Goal: Task Accomplishment & Management: Complete application form

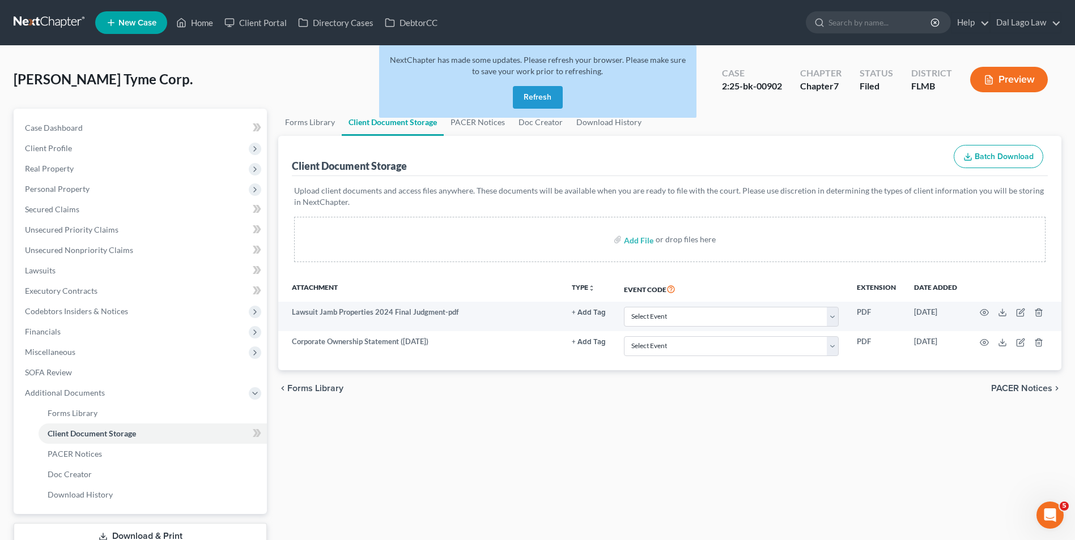
click at [538, 98] on button "Refresh" at bounding box center [538, 97] width 50 height 23
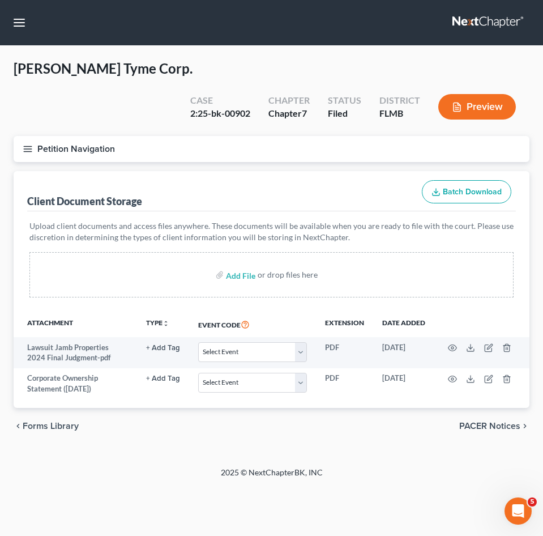
click at [27, 144] on icon "button" at bounding box center [28, 149] width 10 height 10
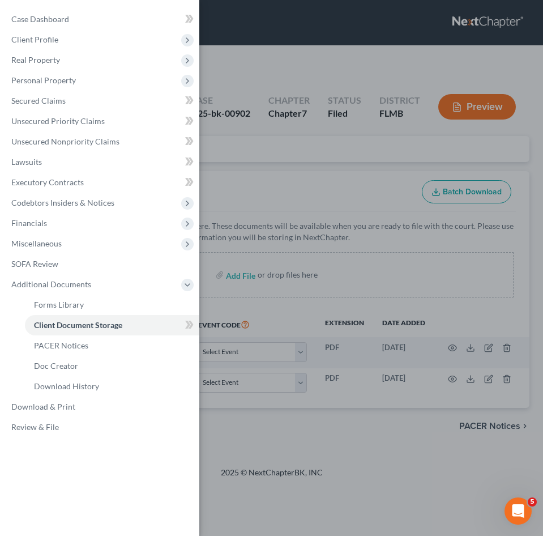
drag, startPoint x: 303, startPoint y: 181, endPoint x: 278, endPoint y: 154, distance: 36.9
click at [303, 181] on div "Case Dashboard Payments Invoices Payments Payments Credit Report Client Profile" at bounding box center [271, 268] width 543 height 536
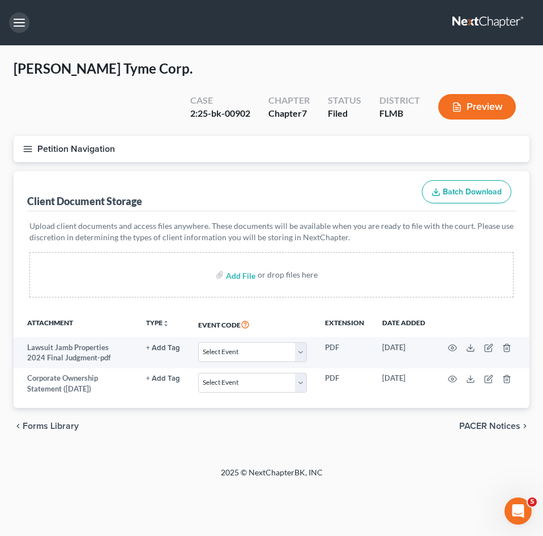
click at [12, 20] on button "button" at bounding box center [19, 22] width 20 height 20
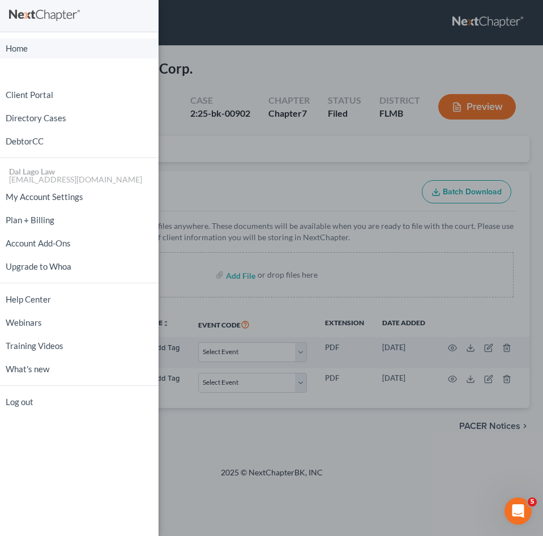
click at [29, 48] on link "Home" at bounding box center [79, 49] width 159 height 20
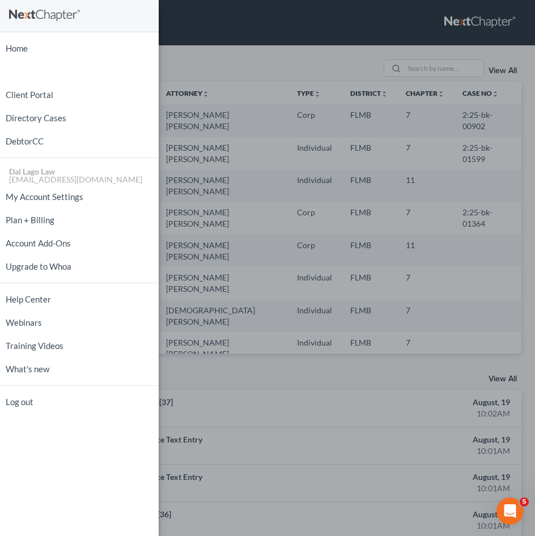
click at [223, 61] on div "Home New Case Client Portal Directory Cases DebtorCC Dal Lago Law [EMAIL_ADDRES…" at bounding box center [267, 268] width 535 height 536
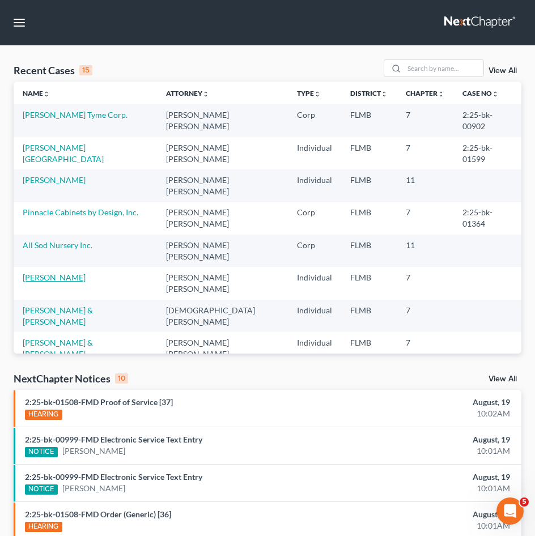
click at [53, 272] on link "[PERSON_NAME]" at bounding box center [54, 277] width 63 height 10
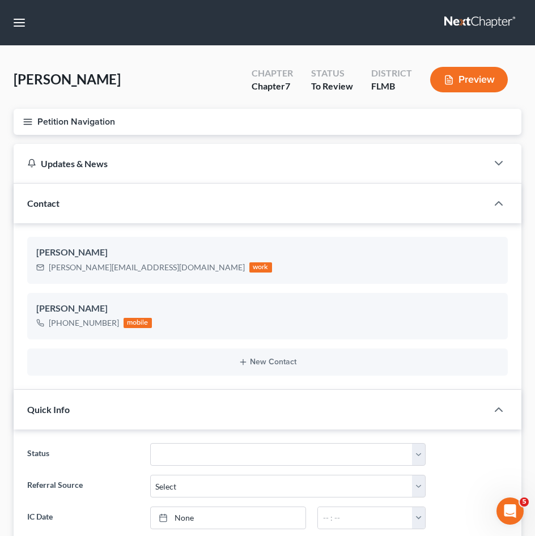
click at [34, 117] on button "Petition Navigation" at bounding box center [268, 122] width 508 height 26
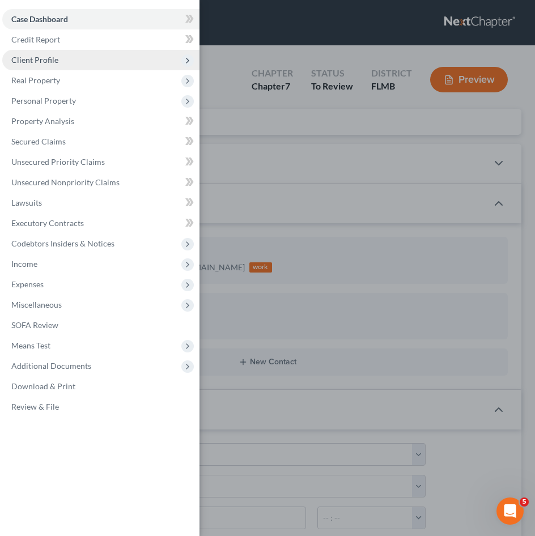
click at [40, 62] on span "Client Profile" at bounding box center [34, 60] width 47 height 10
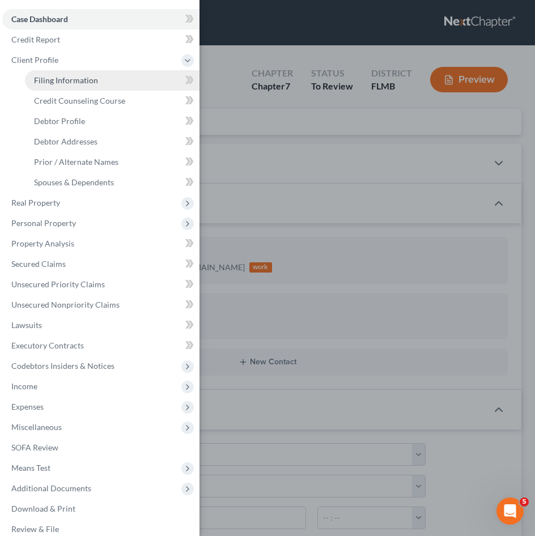
click at [42, 83] on span "Filing Information" at bounding box center [66, 80] width 64 height 10
select select "0"
select select "3"
select select "0"
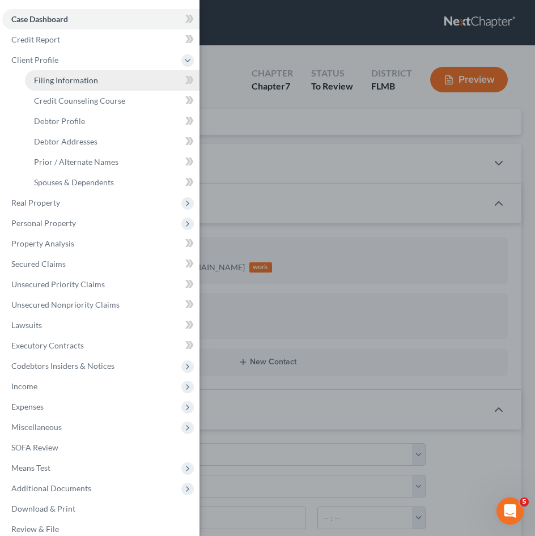
select select "9"
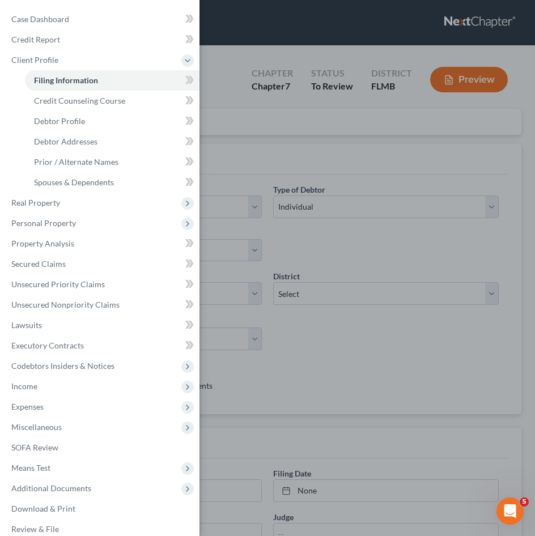
click at [344, 232] on div "Case Dashboard Payments Invoices Payments Payments Credit Report Client Profile" at bounding box center [267, 268] width 535 height 536
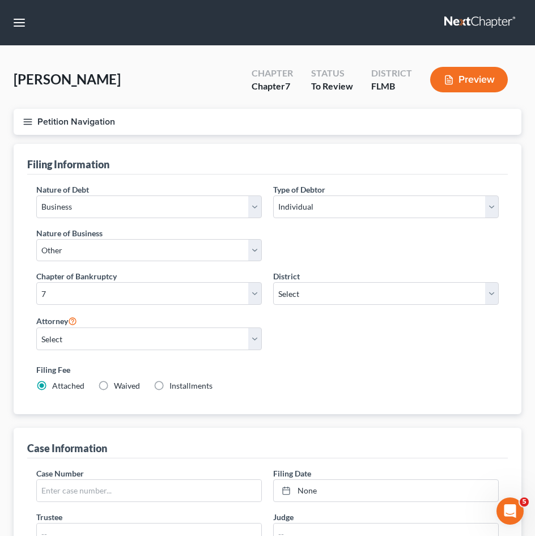
click at [23, 117] on icon "button" at bounding box center [28, 122] width 10 height 10
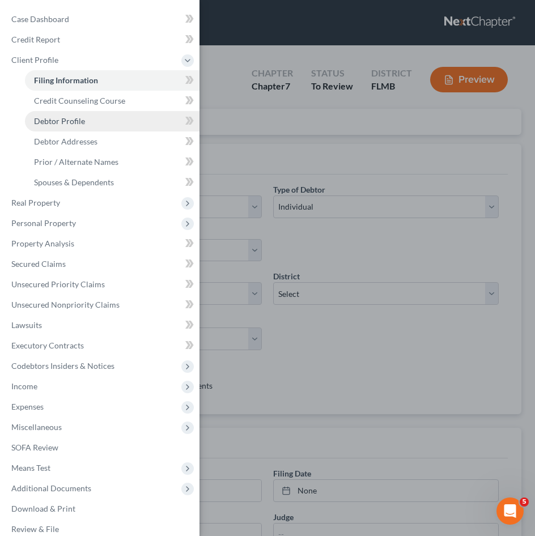
click at [66, 116] on span "Debtor Profile" at bounding box center [59, 121] width 51 height 10
select select "1"
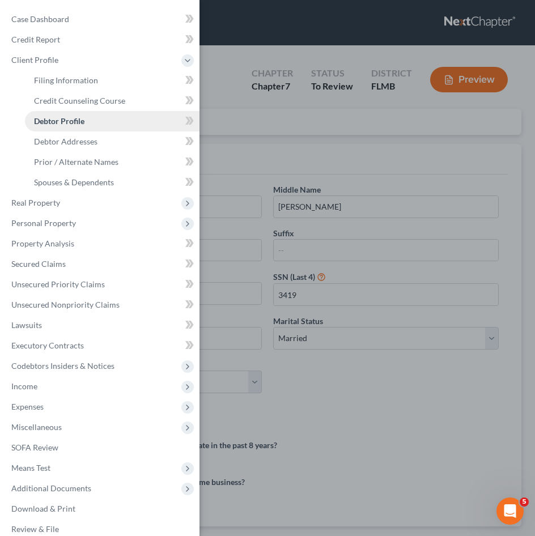
radio input "true"
click at [391, 379] on div "Case Dashboard Payments Invoices Payments Payments Credit Report Client Profile" at bounding box center [267, 268] width 535 height 536
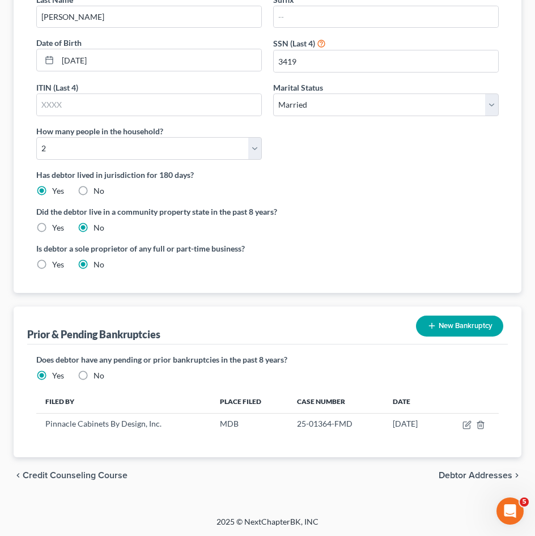
scroll to position [234, 0]
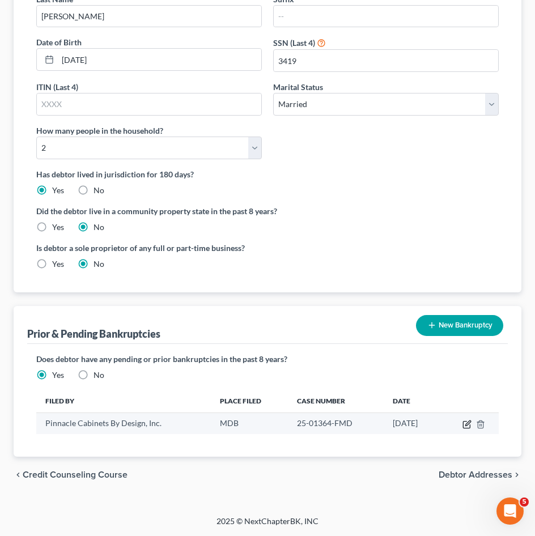
click at [467, 421] on icon "button" at bounding box center [466, 424] width 9 height 9
select select "other"
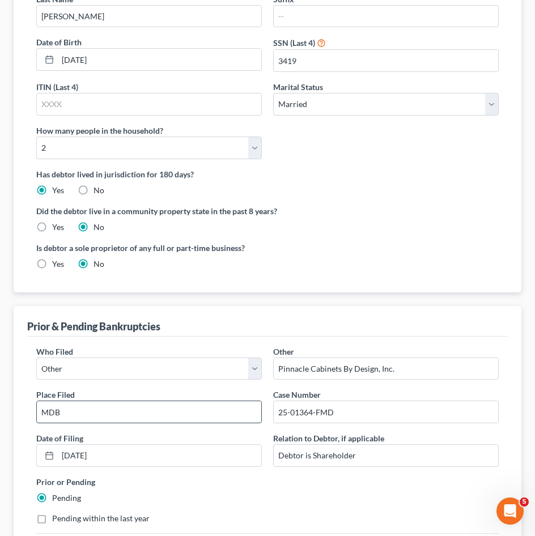
drag, startPoint x: 42, startPoint y: 412, endPoint x: 59, endPoint y: 412, distance: 17.0
click at [59, 412] on input "MDB" at bounding box center [149, 412] width 224 height 22
type input "FLMB"
click at [223, 433] on div "Date of Filing * [DATE]" at bounding box center [149, 449] width 237 height 35
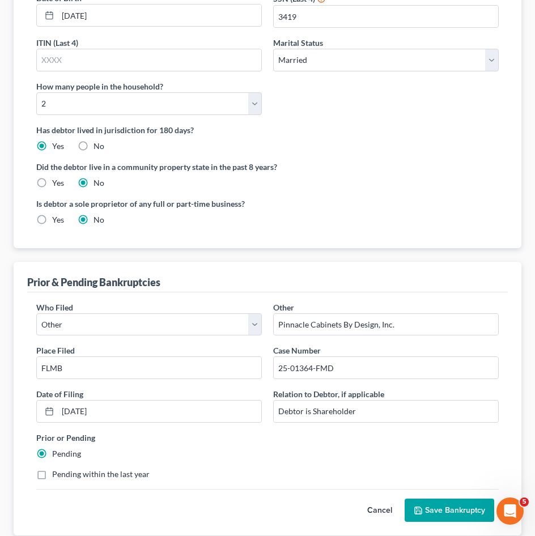
scroll to position [357, 0]
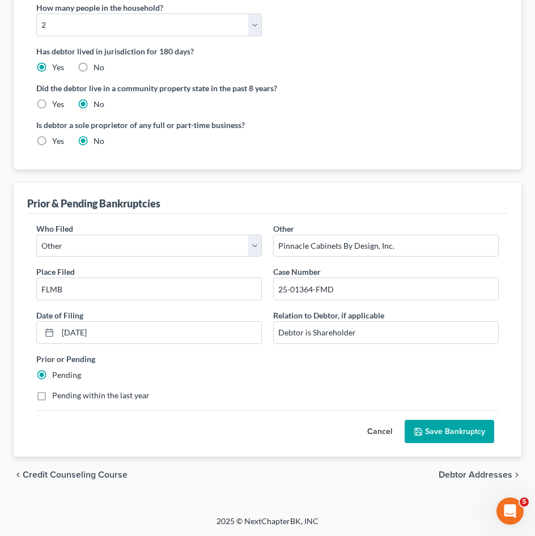
drag, startPoint x: 453, startPoint y: 434, endPoint x: 280, endPoint y: 431, distance: 172.8
click at [284, 435] on div "Cancel Save Bankruptcy" at bounding box center [267, 426] width 462 height 33
click at [465, 431] on button "Save Bankruptcy" at bounding box center [449, 432] width 90 height 24
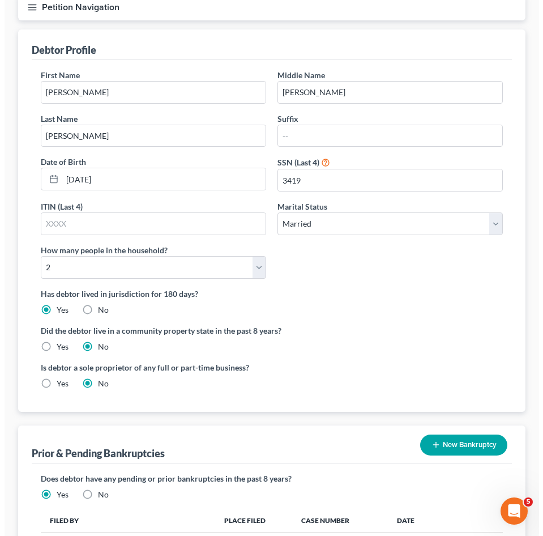
scroll to position [0, 0]
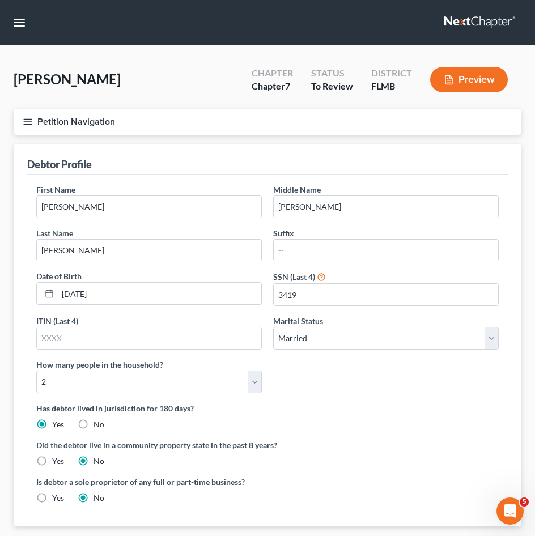
click at [37, 121] on button "Petition Navigation" at bounding box center [268, 122] width 508 height 26
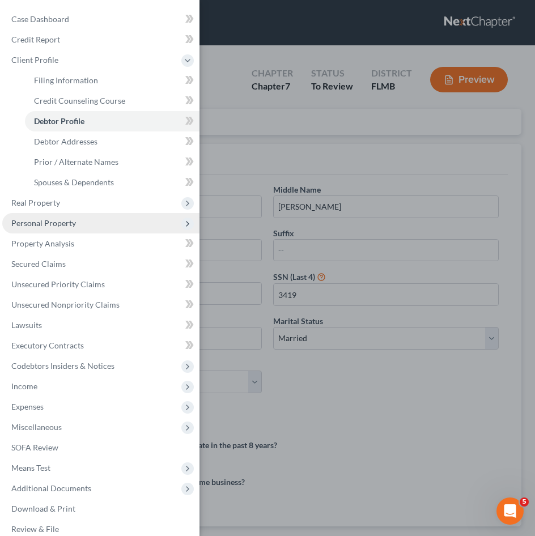
click at [56, 225] on span "Personal Property" at bounding box center [43, 223] width 65 height 10
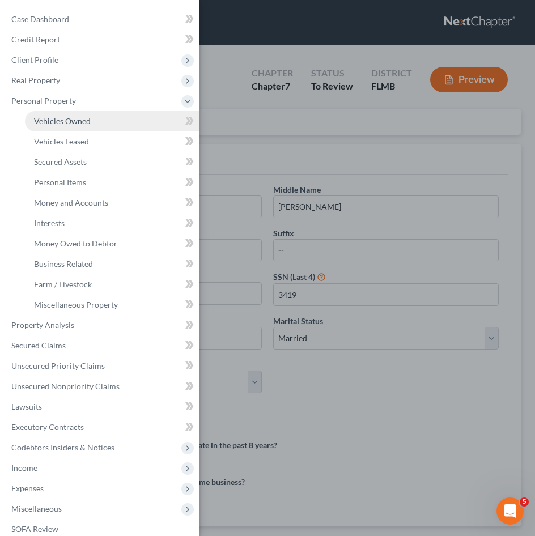
click at [83, 118] on span "Vehicles Owned" at bounding box center [62, 121] width 57 height 10
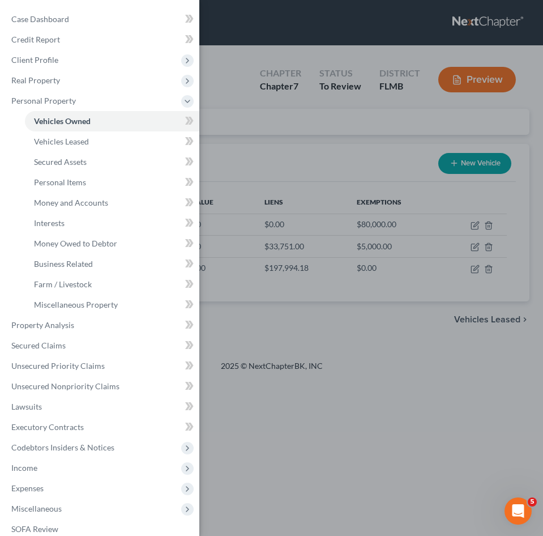
click at [244, 154] on div "Case Dashboard Payments Invoices Payments Payments Credit Report Client Profile" at bounding box center [271, 268] width 543 height 536
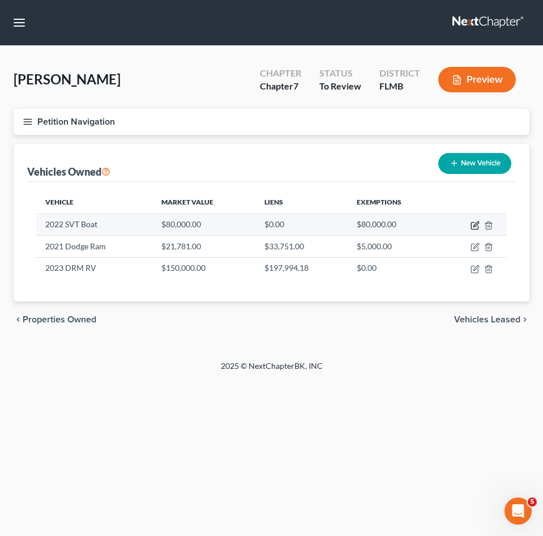
click at [479, 222] on icon "button" at bounding box center [476, 223] width 5 height 5
select select "3"
select select "4"
select select "2"
select select "3"
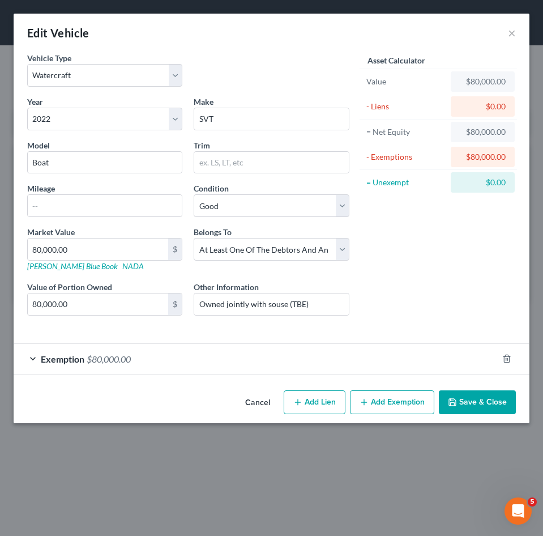
click at [91, 360] on span "$80,000.00" at bounding box center [109, 358] width 44 height 11
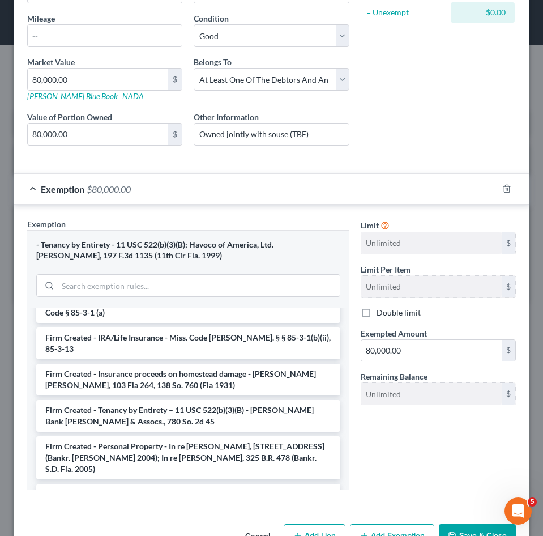
scroll to position [1303, 0]
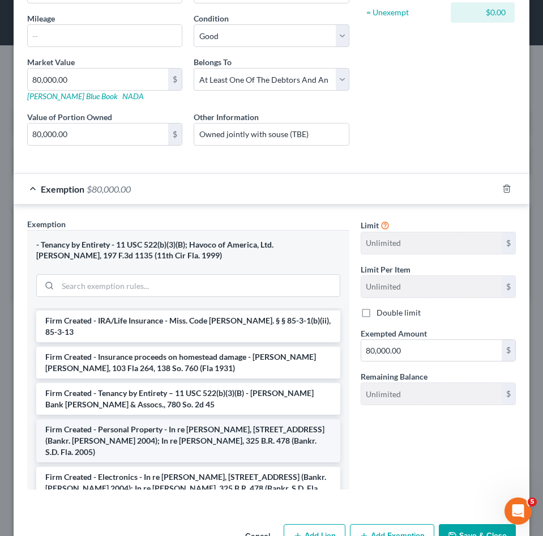
click at [160, 419] on li "Firm Created - Personal Property - In re [PERSON_NAME], [STREET_ADDRESS] (Bankr…" at bounding box center [188, 440] width 304 height 43
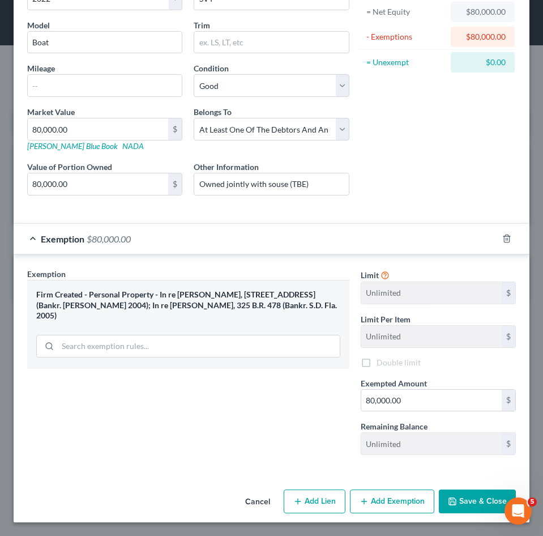
scroll to position [120, 0]
click at [472, 496] on button "Save & Close" at bounding box center [477, 501] width 77 height 24
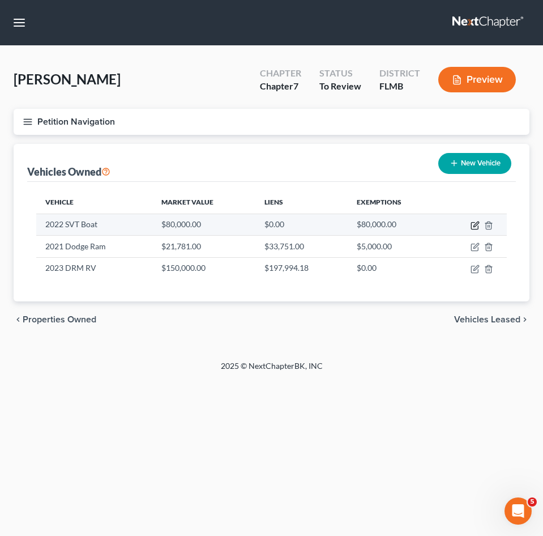
click at [476, 223] on icon "button" at bounding box center [476, 223] width 5 height 5
select select "3"
select select "4"
select select "2"
select select "3"
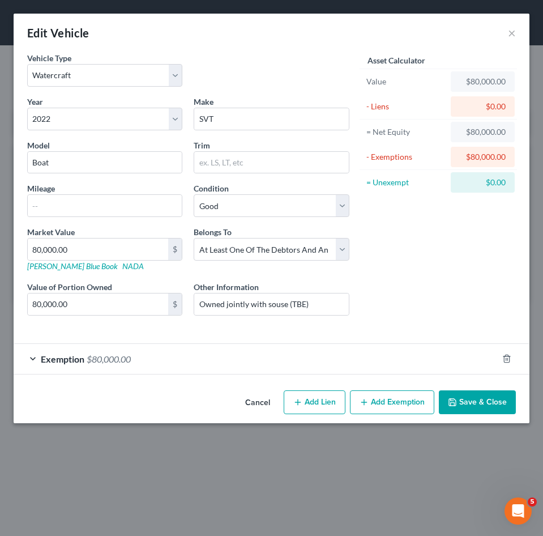
click at [107, 348] on div "Exemption $80,000.00" at bounding box center [256, 359] width 484 height 30
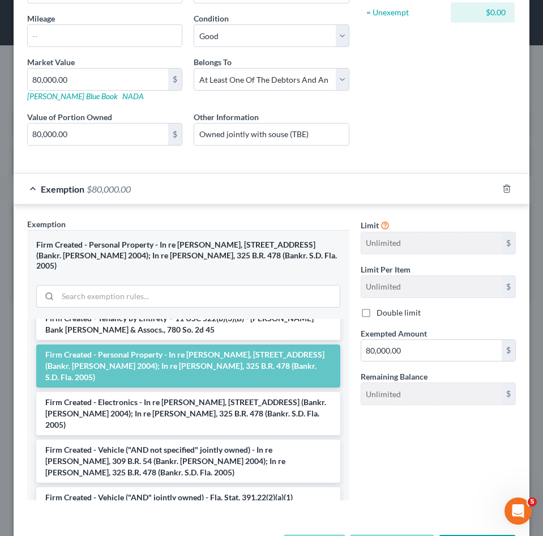
scroll to position [1416, 0]
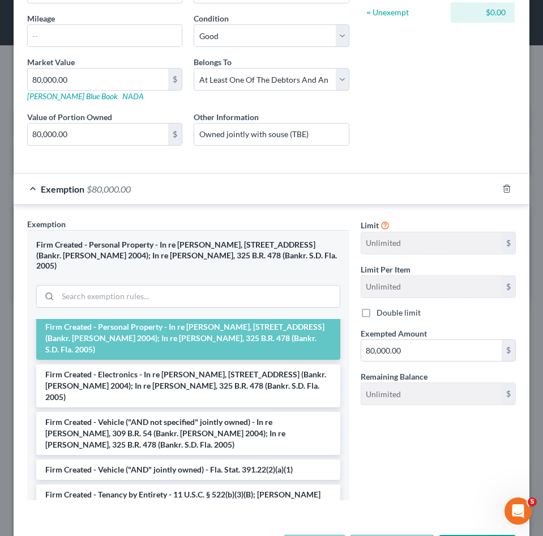
click at [232, 521] on li "Firm Created - Vehicle - AmSouth Bank of Fla. [PERSON_NAME], 647 So. 2d 907 (Fl…" at bounding box center [188, 537] width 304 height 32
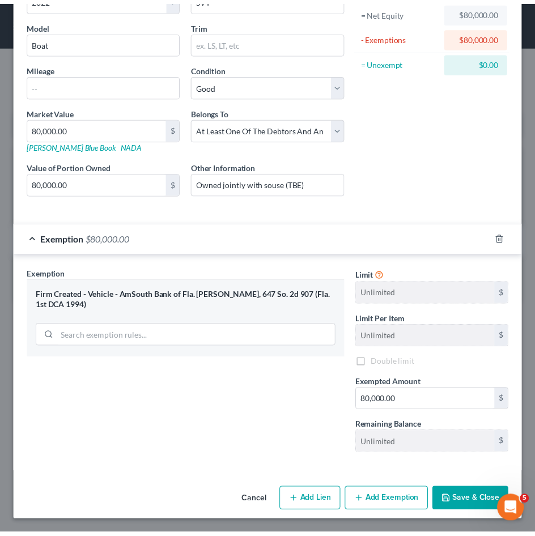
scroll to position [120, 0]
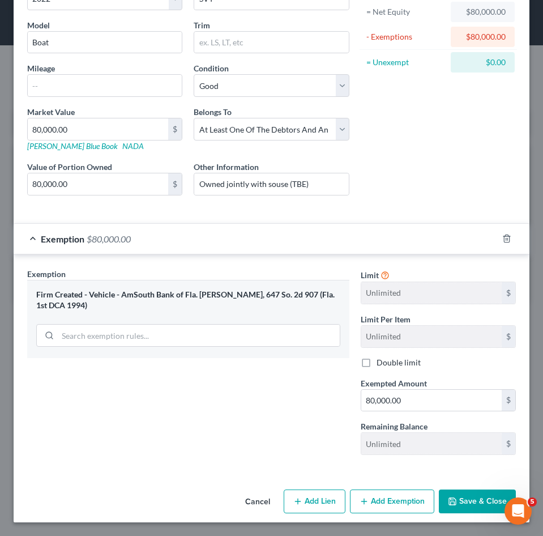
click at [461, 503] on button "Save & Close" at bounding box center [477, 501] width 77 height 24
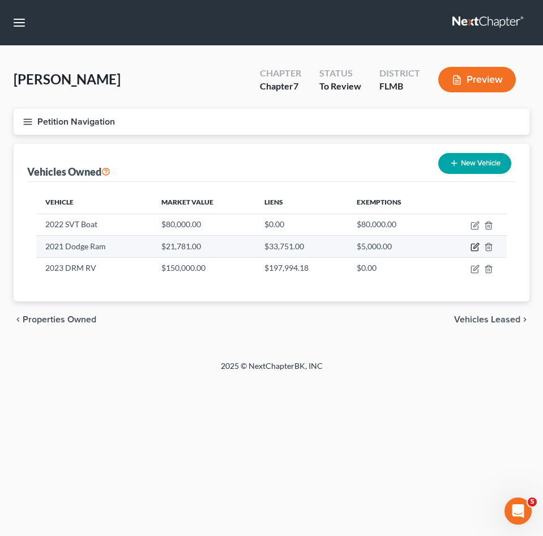
click at [473, 246] on icon "button" at bounding box center [475, 246] width 9 height 9
select select "0"
select select "5"
select select "2"
select select "0"
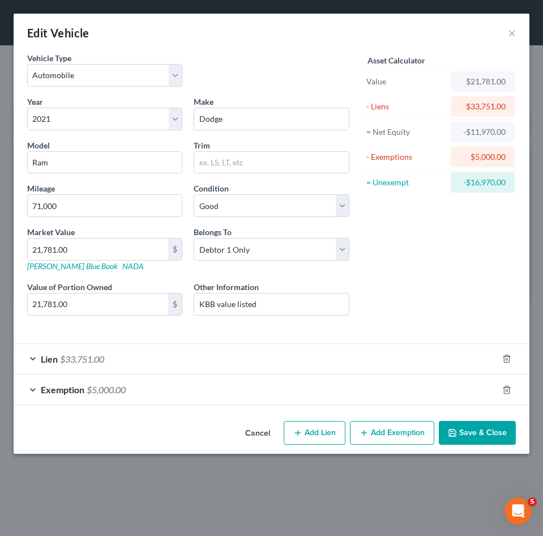
click at [154, 397] on div "Exemption $5,000.00" at bounding box center [256, 389] width 484 height 30
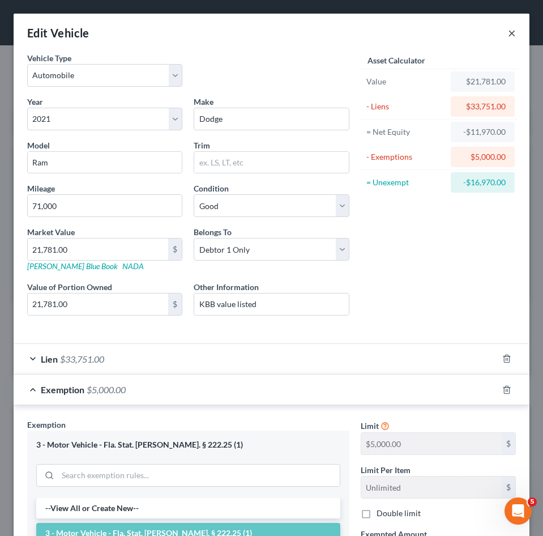
click at [508, 33] on button "×" at bounding box center [512, 33] width 8 height 14
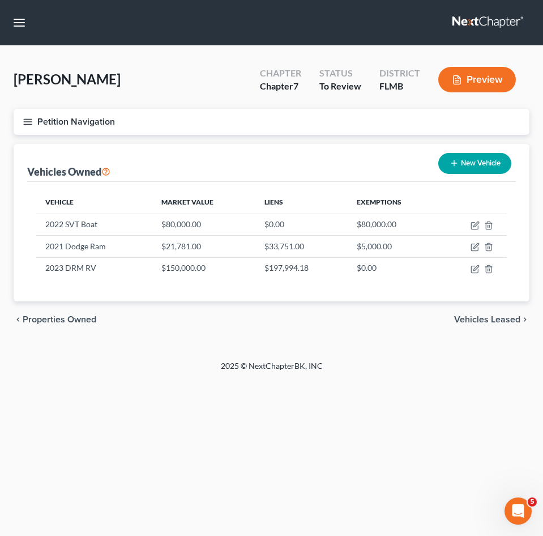
click at [24, 123] on icon "button" at bounding box center [28, 122] width 10 height 10
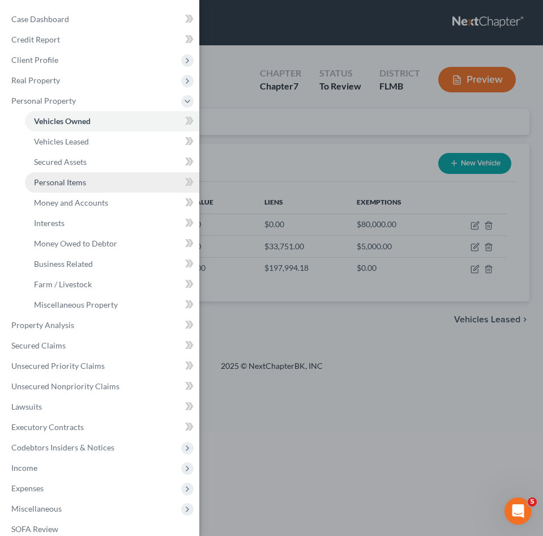
click at [71, 180] on span "Personal Items" at bounding box center [60, 182] width 52 height 10
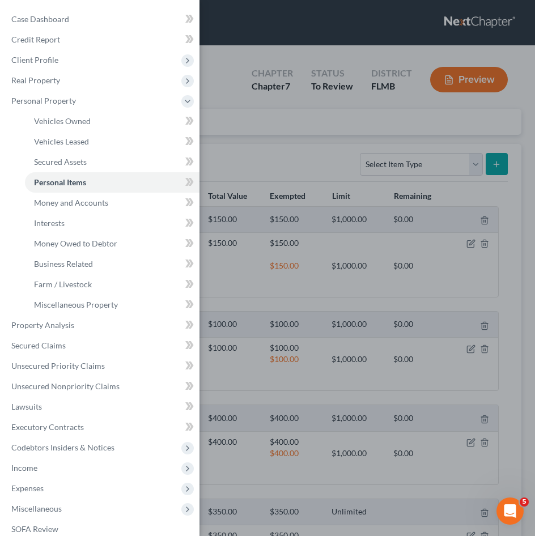
click at [239, 166] on div "Case Dashboard Payments Invoices Payments Payments Credit Report Client Profile" at bounding box center [267, 268] width 535 height 536
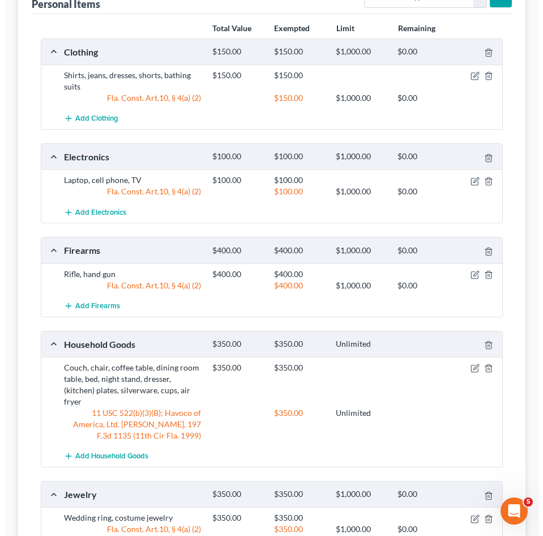
scroll to position [170, 0]
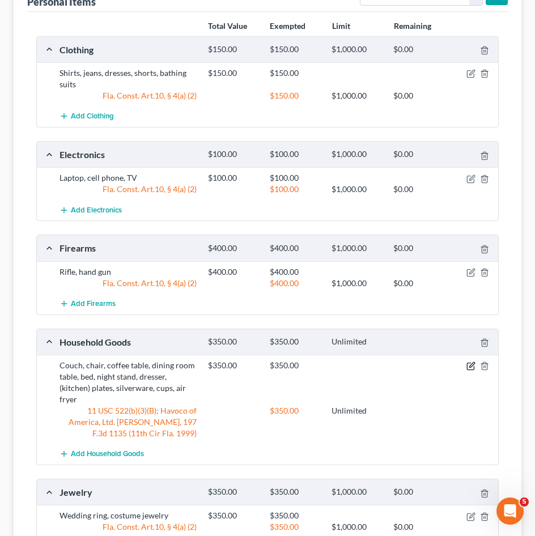
click at [469, 365] on icon "button" at bounding box center [470, 365] width 9 height 9
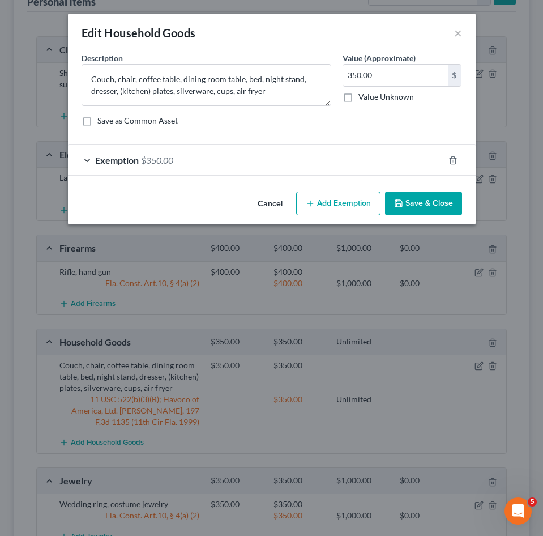
click at [204, 170] on div "Exemption $350.00" at bounding box center [256, 160] width 376 height 30
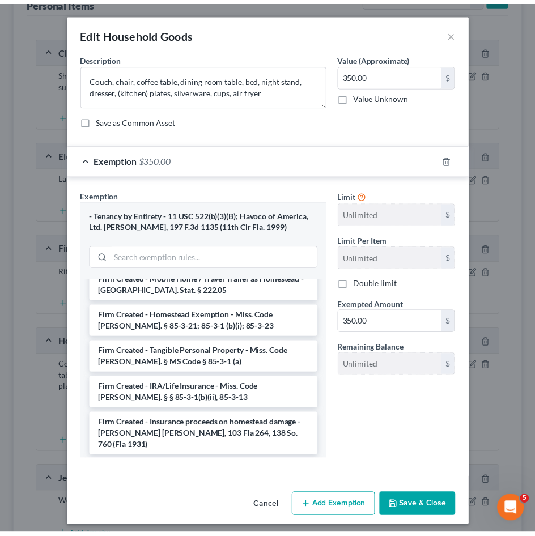
scroll to position [1530, 0]
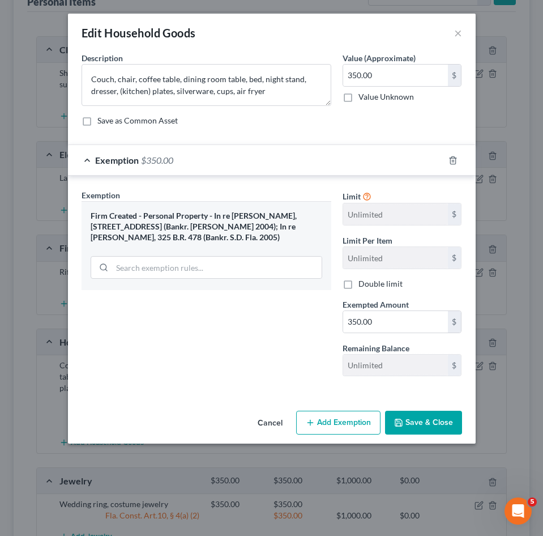
click at [431, 421] on button "Save & Close" at bounding box center [423, 423] width 77 height 24
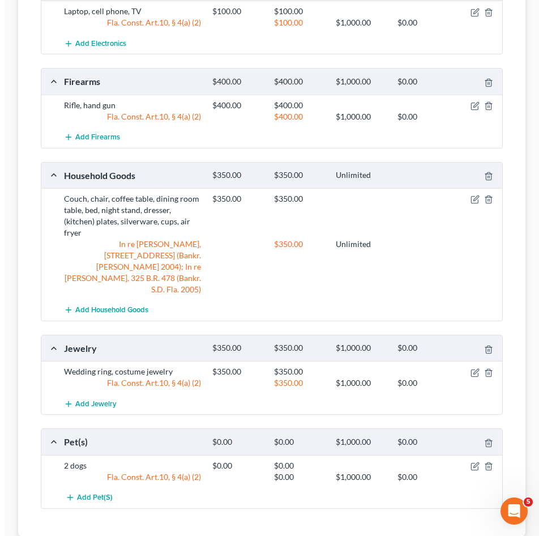
scroll to position [0, 0]
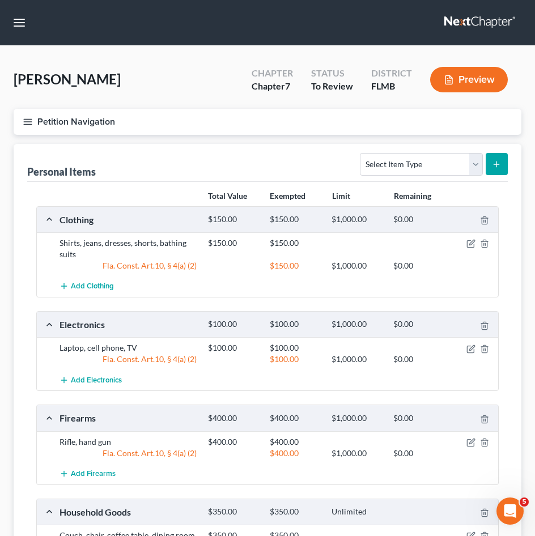
click at [22, 121] on button "Petition Navigation" at bounding box center [268, 122] width 508 height 26
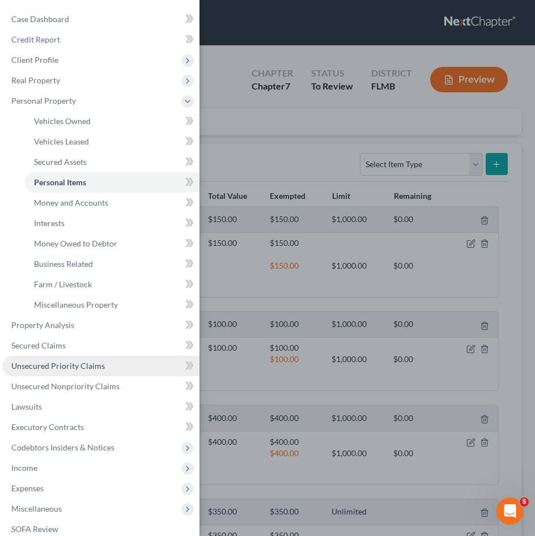
drag, startPoint x: 55, startPoint y: 366, endPoint x: 62, endPoint y: 361, distance: 8.5
click at [55, 366] on span "Unsecured Priority Claims" at bounding box center [57, 366] width 93 height 10
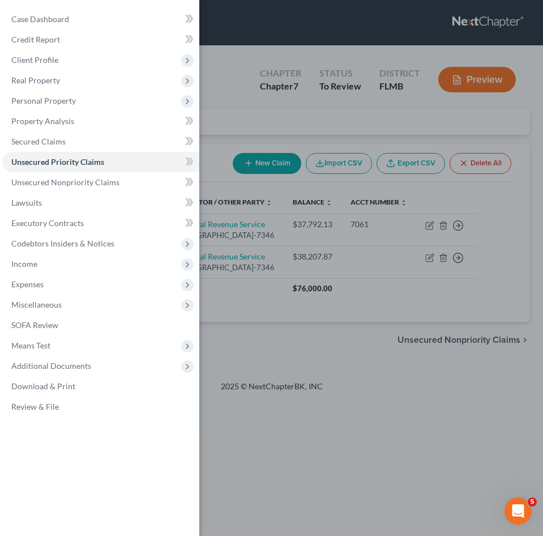
click at [240, 357] on div "Case Dashboard Payments Invoices Payments Payments Credit Report Client Profile" at bounding box center [271, 268] width 543 height 536
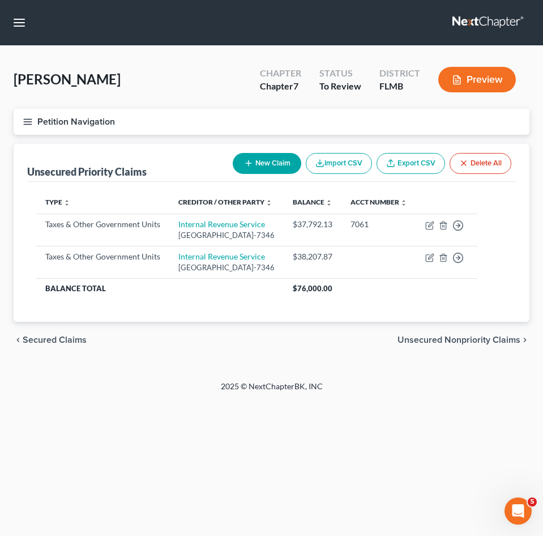
click at [24, 118] on icon "button" at bounding box center [28, 122] width 10 height 10
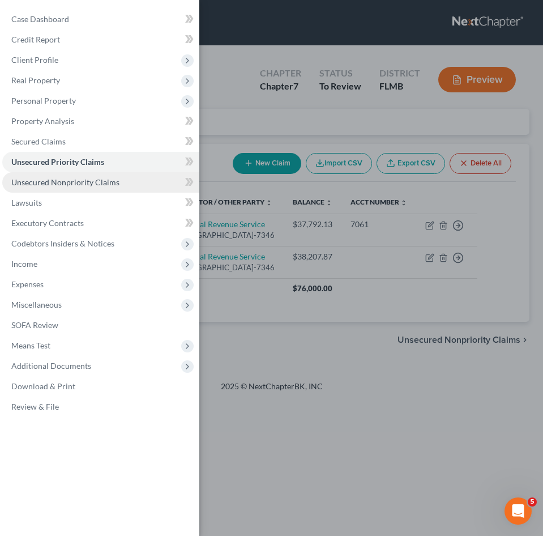
click at [53, 184] on span "Unsecured Nonpriority Claims" at bounding box center [65, 182] width 108 height 10
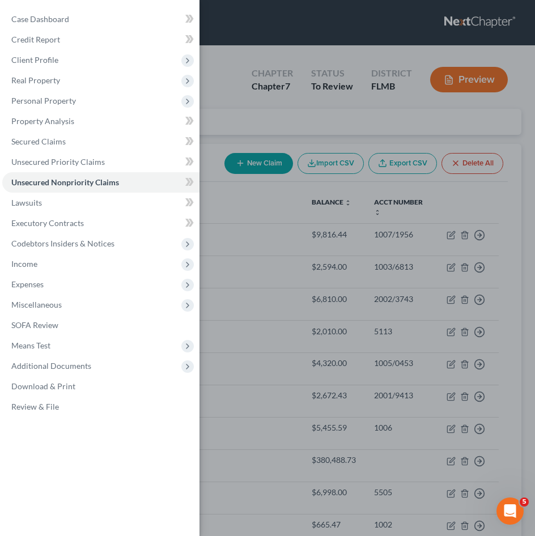
click at [227, 126] on div "Case Dashboard Payments Invoices Payments Payments Credit Report Client Profile" at bounding box center [267, 268] width 535 height 536
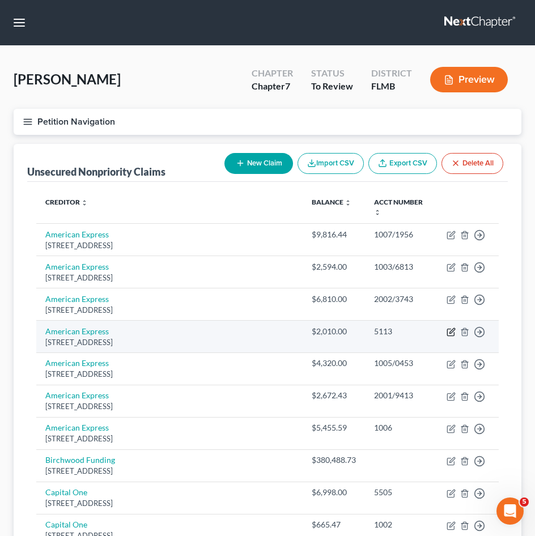
click at [446, 327] on icon "button" at bounding box center [450, 331] width 9 height 9
select select "45"
select select "2"
select select "0"
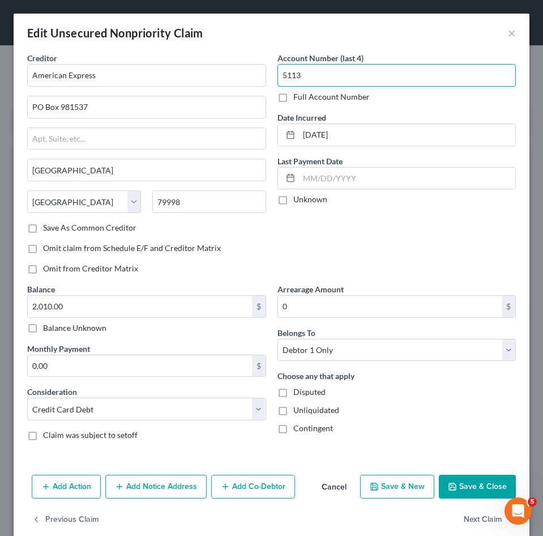
click at [301, 76] on input "5113" at bounding box center [397, 75] width 239 height 23
click at [312, 74] on input "5113" at bounding box center [397, 75] width 239 height 23
click at [279, 76] on input "5113" at bounding box center [397, 75] width 239 height 23
type input "/"
type input "5"
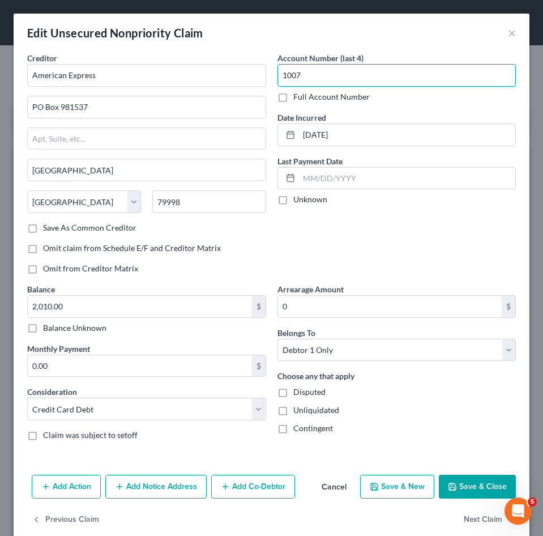
type input "1007"
click at [457, 481] on button "Save & Close" at bounding box center [477, 487] width 77 height 24
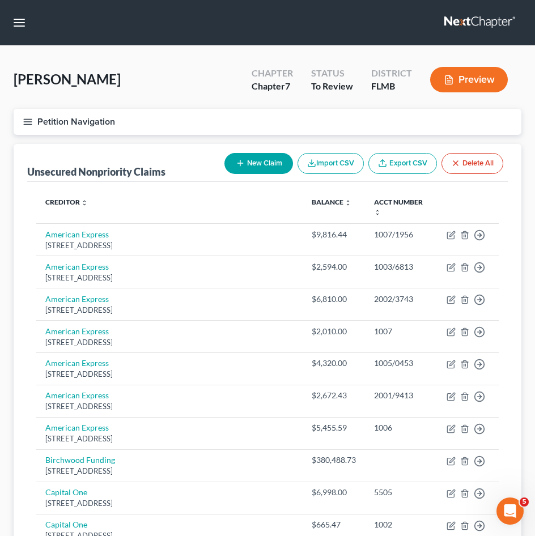
click at [28, 119] on line "button" at bounding box center [28, 119] width 8 height 0
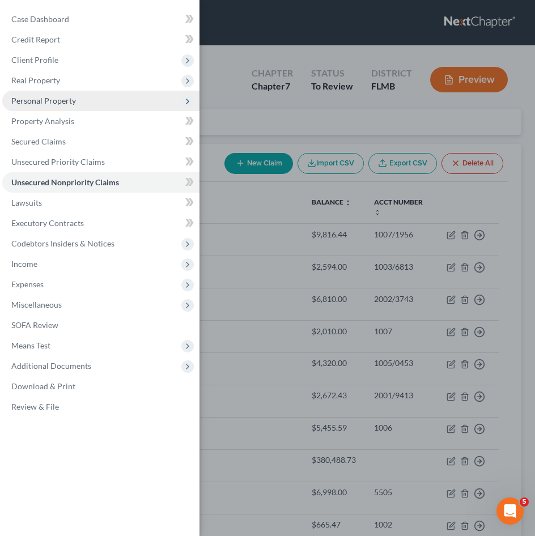
click at [39, 97] on span "Personal Property" at bounding box center [43, 101] width 65 height 10
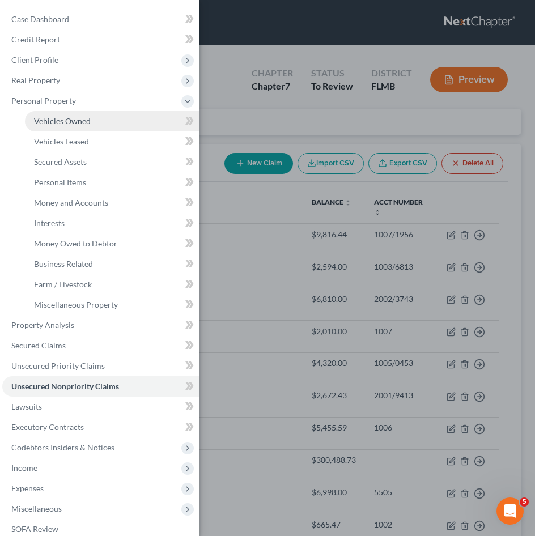
click at [82, 117] on span "Vehicles Owned" at bounding box center [62, 121] width 57 height 10
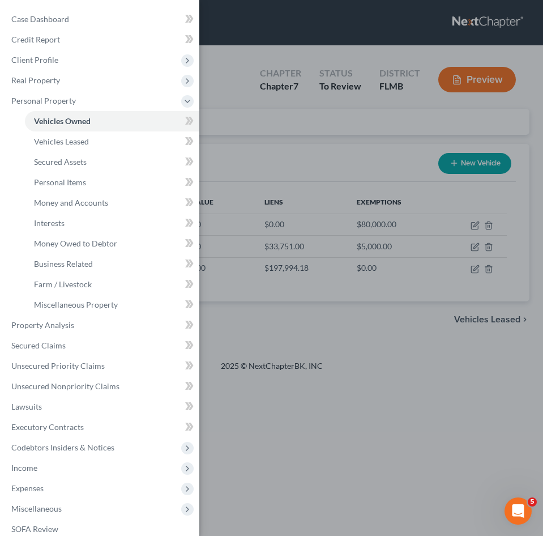
click at [283, 156] on div "Case Dashboard Payments Invoices Payments Payments Credit Report Client Profile" at bounding box center [271, 268] width 543 height 536
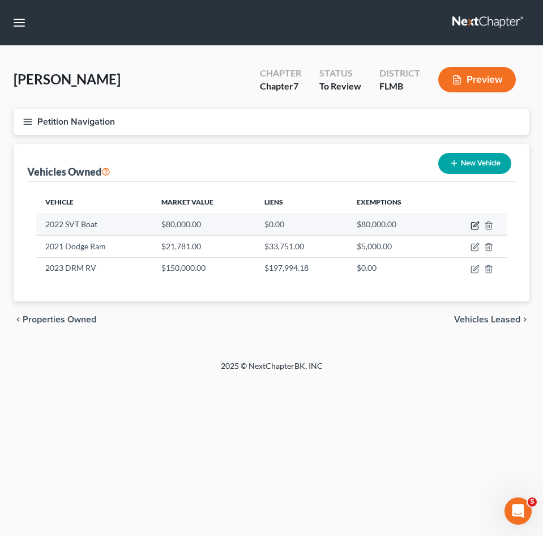
click at [472, 225] on icon "button" at bounding box center [475, 225] width 9 height 9
select select "3"
select select "4"
select select "2"
select select "3"
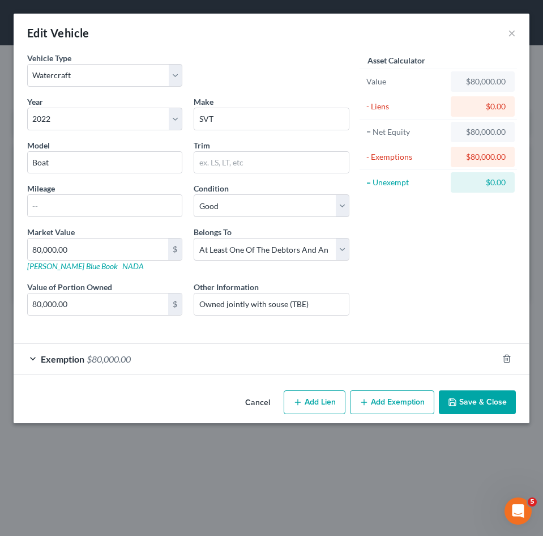
click at [489, 108] on div "$0.00" at bounding box center [483, 106] width 46 height 11
click at [303, 402] on button "Add Lien" at bounding box center [315, 402] width 62 height 24
select select "3"
select select "0"
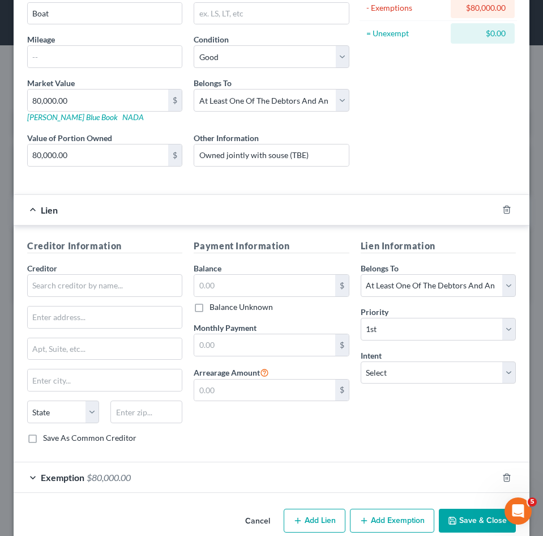
scroll to position [168, 0]
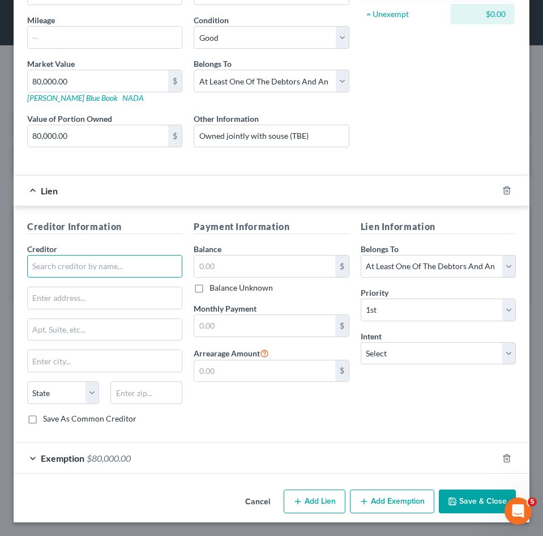
click at [129, 265] on input "text" at bounding box center [104, 266] width 155 height 23
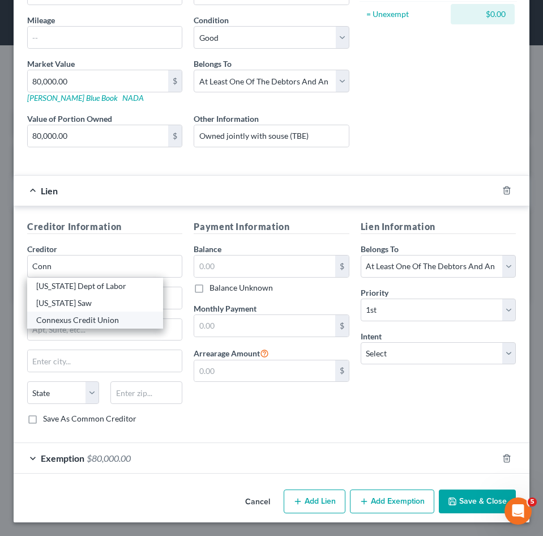
click at [96, 320] on div "Connexus Credit Union" at bounding box center [95, 319] width 118 height 11
type input "Connexus Credit Union"
type input "[STREET_ADDRESS]"
type input "Wausau"
select select "52"
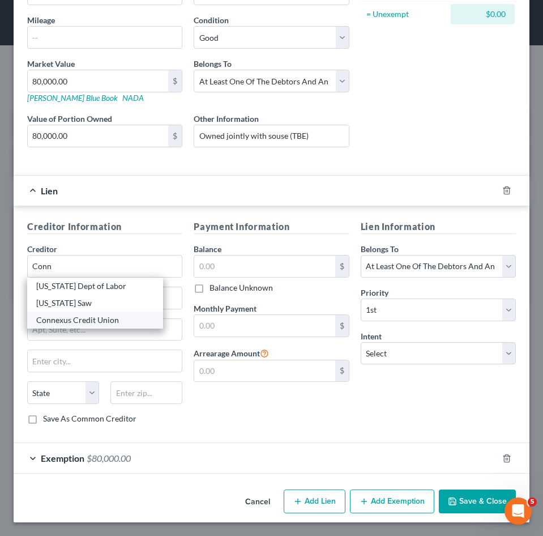
type input "54401"
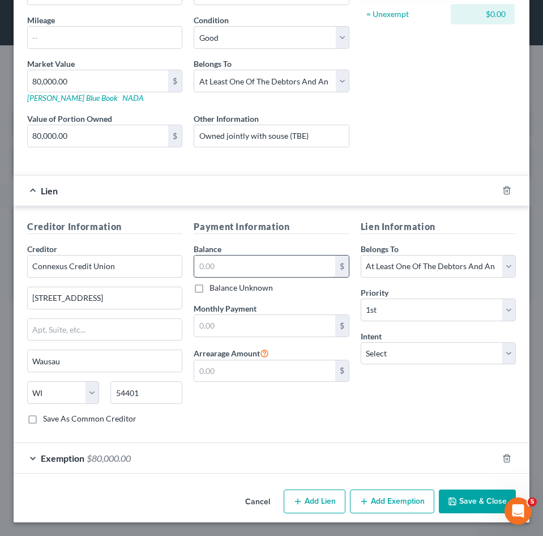
click at [241, 265] on input "text" at bounding box center [264, 266] width 140 height 22
type input "81,896.00"
click at [212, 399] on div "Payment Information Balance 81,896.00 $ Balance Unknown Balance Undetermined 81…" at bounding box center [271, 327] width 167 height 214
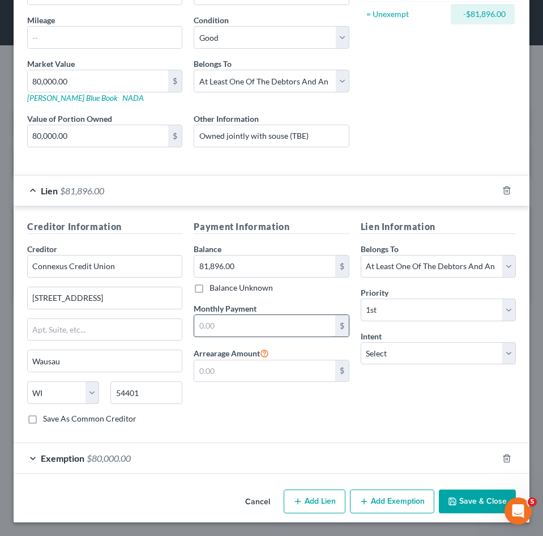
click at [213, 329] on input "text" at bounding box center [264, 326] width 140 height 22
type input "1,858"
click at [376, 402] on div "Lien Information Belongs To * Select Debtor 1 Only Debtor 2 Only Debtor 1 And D…" at bounding box center [438, 327] width 167 height 214
click at [395, 350] on select "Select Surrender Redeem Reaffirm Avoid Other" at bounding box center [438, 353] width 155 height 23
select select "2"
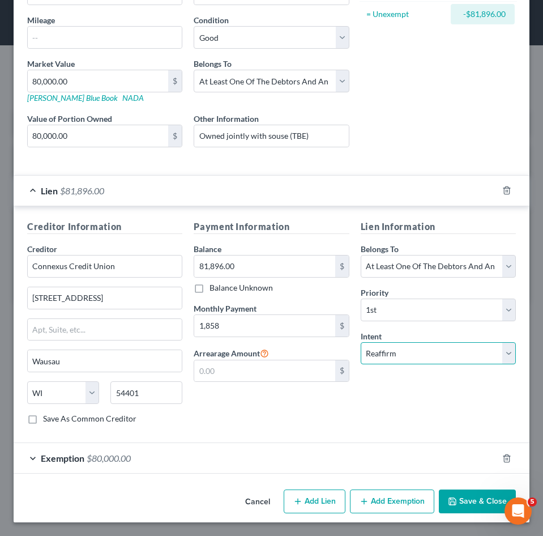
click at [361, 342] on select "Select Surrender Redeem Reaffirm Avoid Other" at bounding box center [438, 353] width 155 height 23
click at [472, 500] on button "Save & Close" at bounding box center [477, 501] width 77 height 24
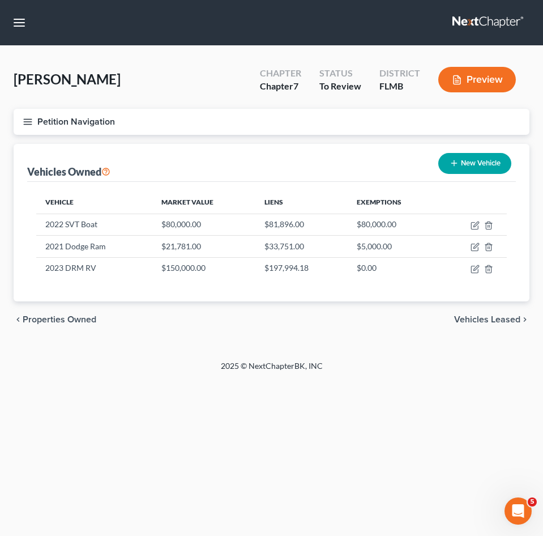
click at [29, 122] on line "button" at bounding box center [28, 122] width 8 height 0
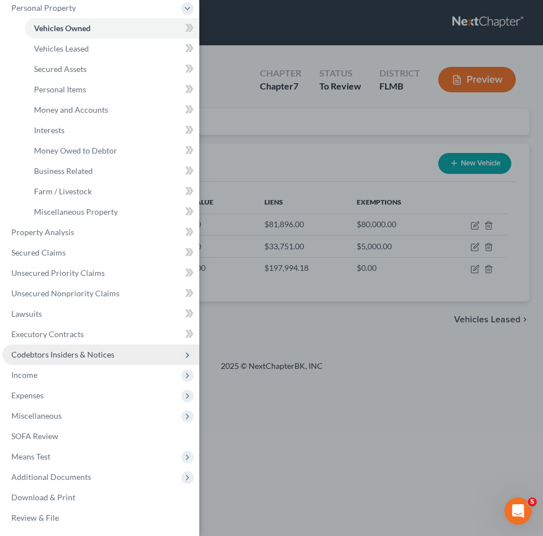
scroll to position [94, 0]
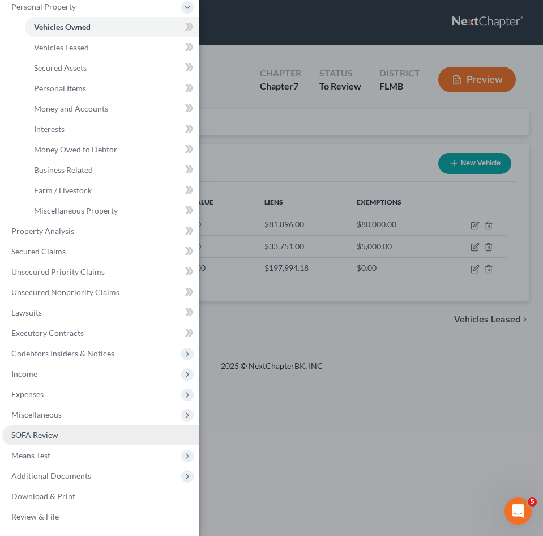
click at [40, 438] on span "SOFA Review" at bounding box center [34, 435] width 47 height 10
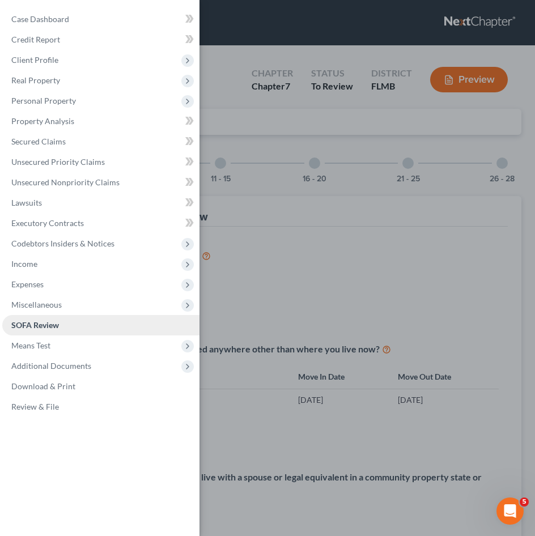
click at [57, 325] on span "SOFA Review" at bounding box center [35, 325] width 48 height 10
click at [304, 279] on div "Case Dashboard Payments Invoices Payments Payments Credit Report Client Profile" at bounding box center [267, 268] width 535 height 536
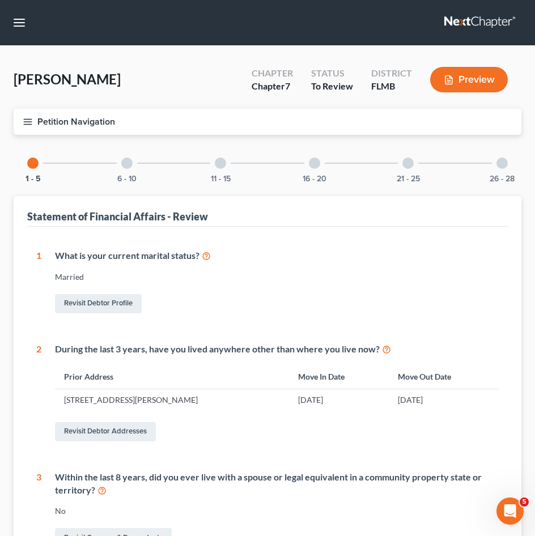
click at [309, 167] on div at bounding box center [314, 162] width 11 height 11
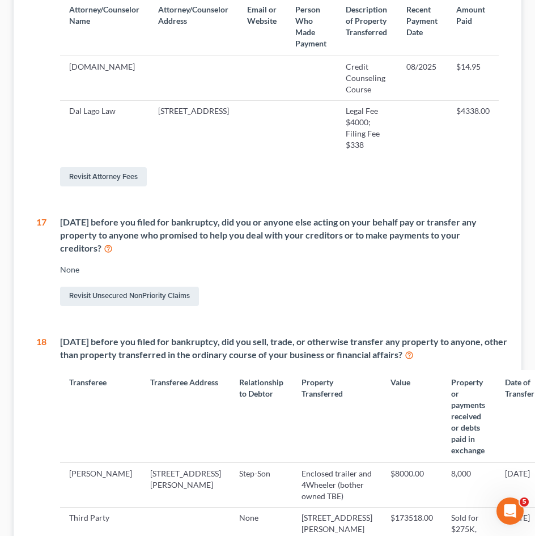
scroll to position [397, 0]
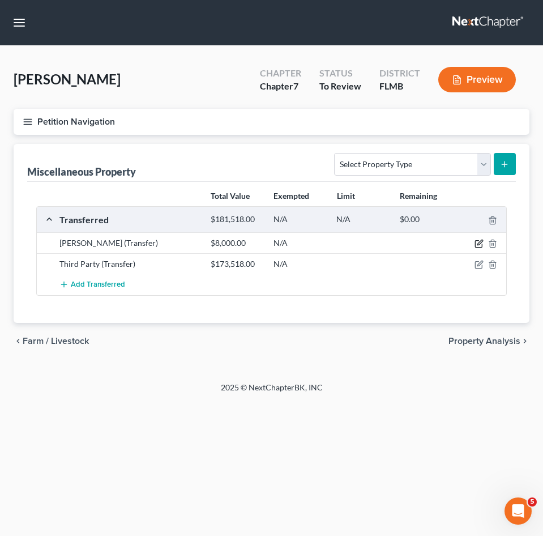
click at [478, 242] on icon "button" at bounding box center [479, 243] width 9 height 9
select select "Ordinary ([DATE])"
select select "9"
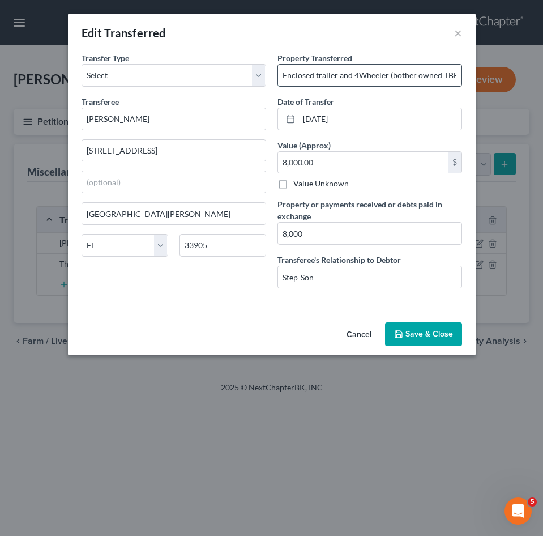
click at [406, 75] on input "Enclosed trailer and 4Wheeler (bother owned TBE)" at bounding box center [370, 76] width 184 height 22
type input "Enclosed trailer and 4Wheeler (both owned TBE)"
click at [419, 338] on button "Save & Close" at bounding box center [423, 334] width 77 height 24
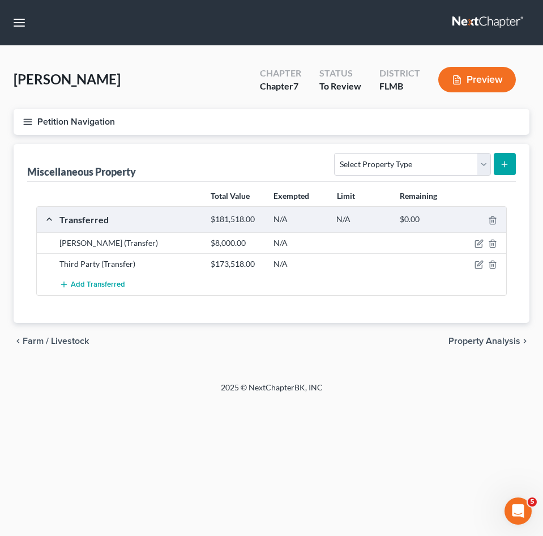
click at [22, 122] on button "Petition Navigation" at bounding box center [272, 122] width 516 height 26
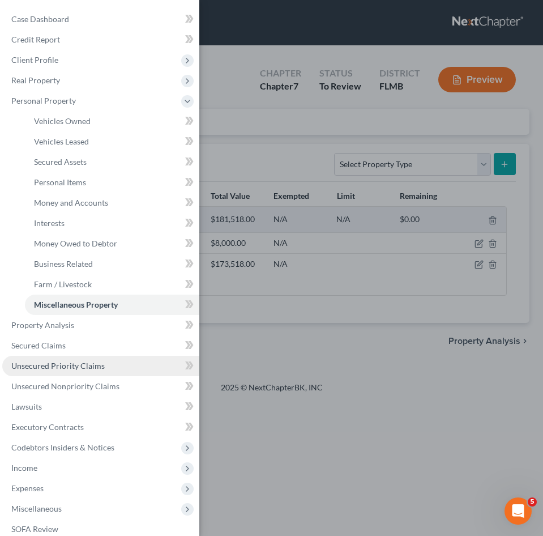
scroll to position [94, 0]
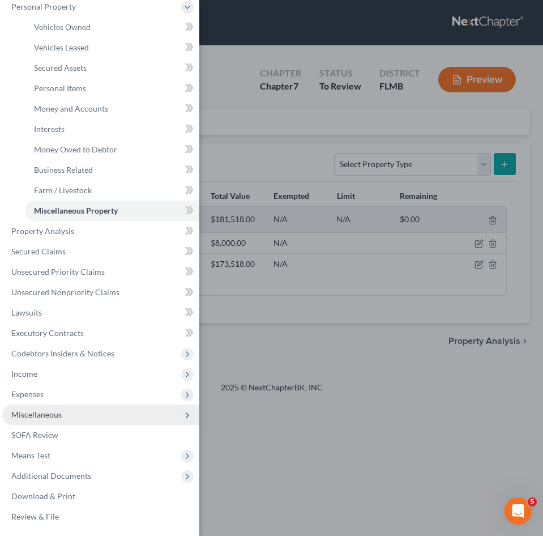
click at [91, 417] on span "Miscellaneous" at bounding box center [100, 414] width 197 height 20
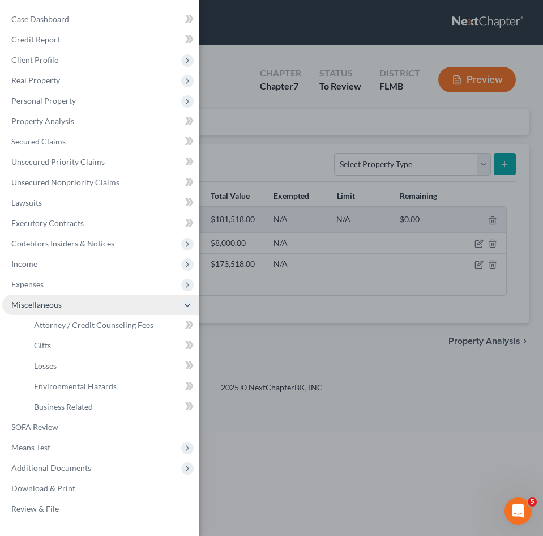
scroll to position [0, 0]
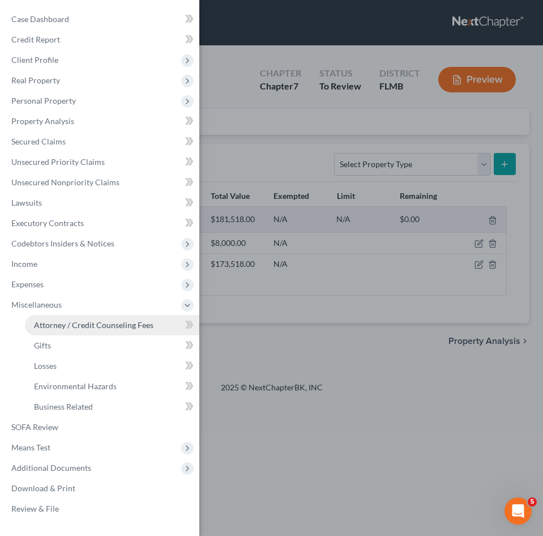
click at [107, 326] on span "Attorney / Credit Counseling Fees" at bounding box center [94, 325] width 120 height 10
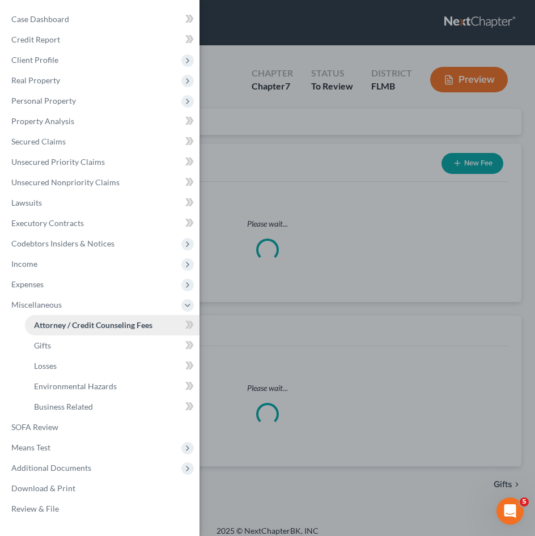
select select "3"
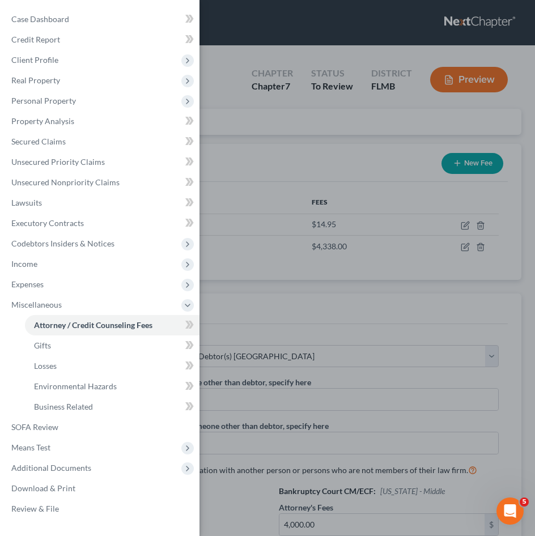
click at [291, 297] on div "Case Dashboard Payments Invoices Payments Payments Credit Report Client Profile" at bounding box center [267, 268] width 535 height 536
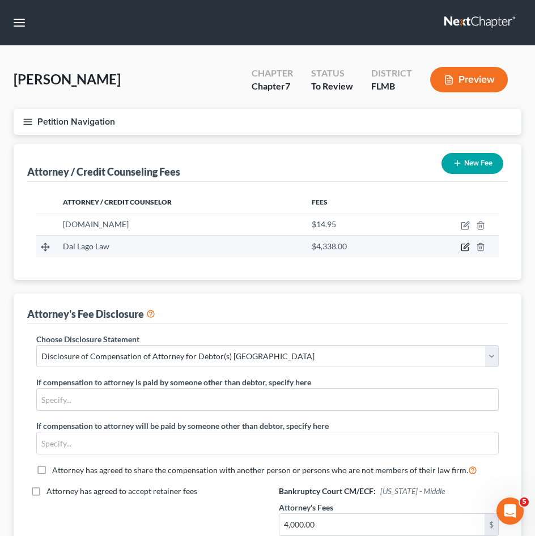
click at [462, 247] on icon "button" at bounding box center [465, 246] width 9 height 9
select select "9"
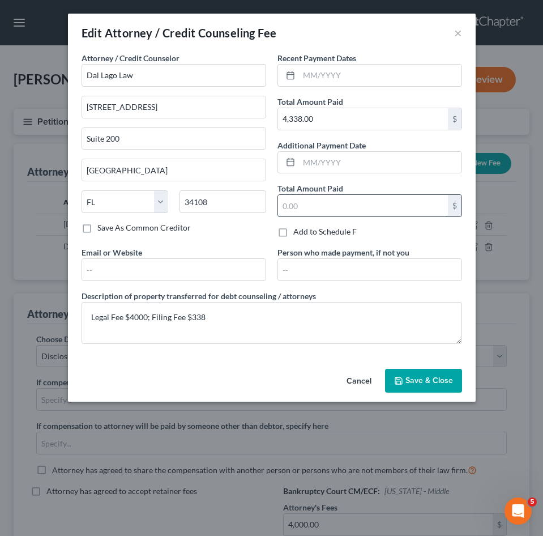
click at [322, 208] on input "text" at bounding box center [363, 206] width 170 height 22
type input "4,338"
click at [412, 249] on div "Person who made payment, if not you" at bounding box center [370, 263] width 196 height 35
click at [432, 377] on span "Save & Close" at bounding box center [430, 381] width 48 height 10
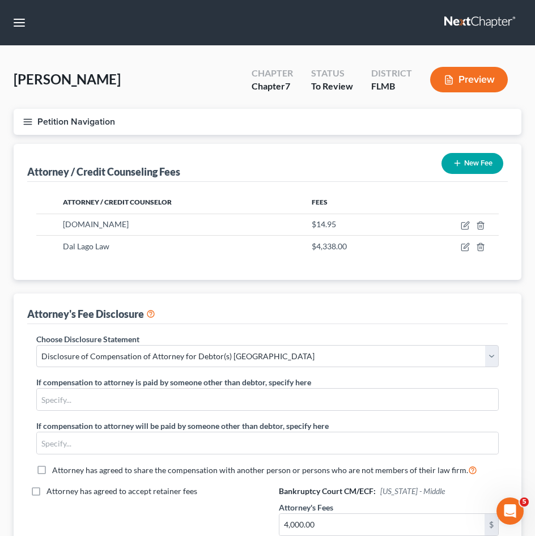
click at [495, 76] on button "Preview" at bounding box center [469, 79] width 78 height 25
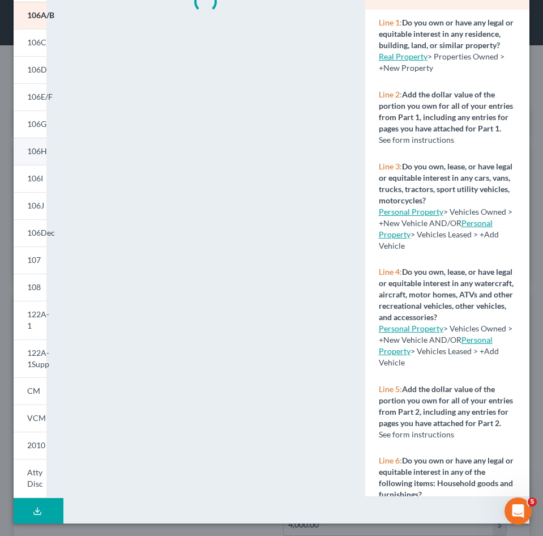
scroll to position [120, 0]
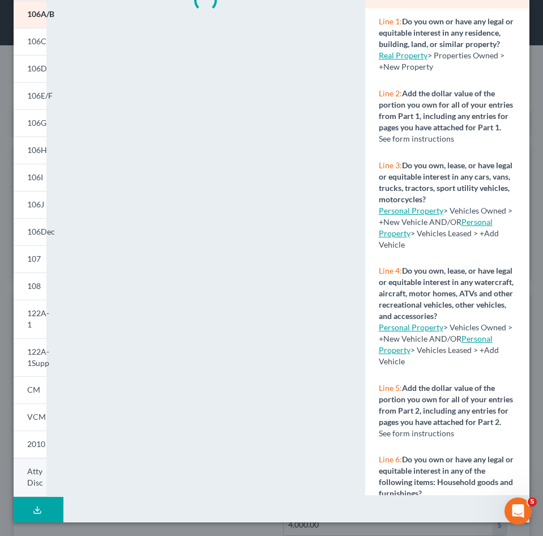
drag, startPoint x: 35, startPoint y: 472, endPoint x: 38, endPoint y: 464, distance: 8.6
click at [35, 472] on span "Atty Disc" at bounding box center [35, 476] width 16 height 21
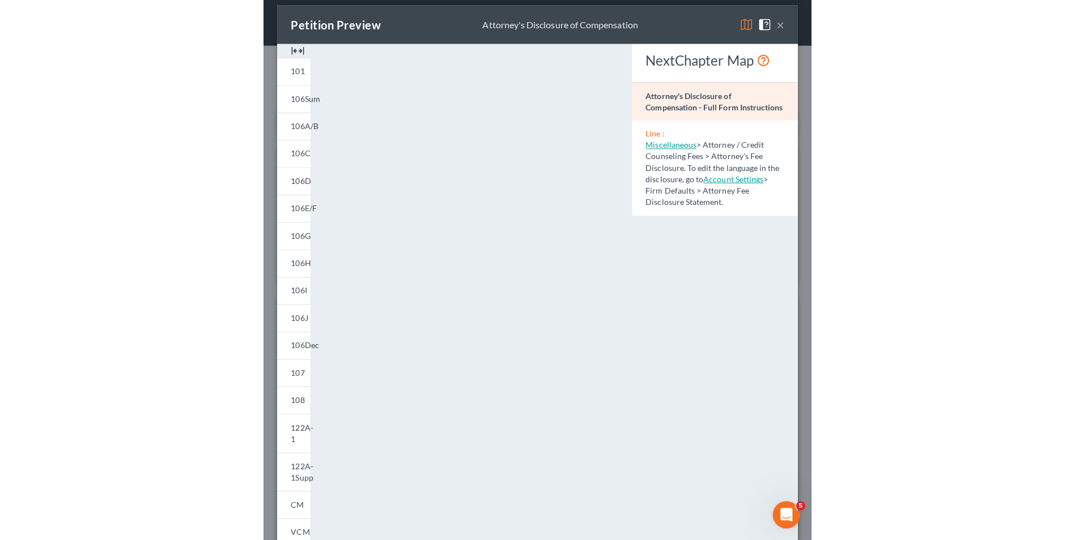
scroll to position [0, 0]
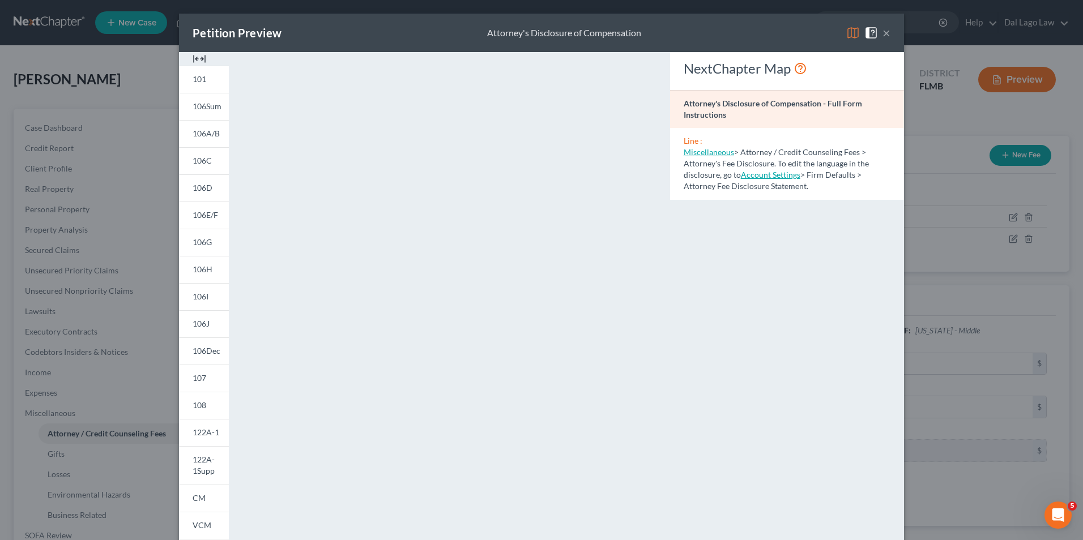
click at [884, 31] on button "×" at bounding box center [887, 33] width 8 height 14
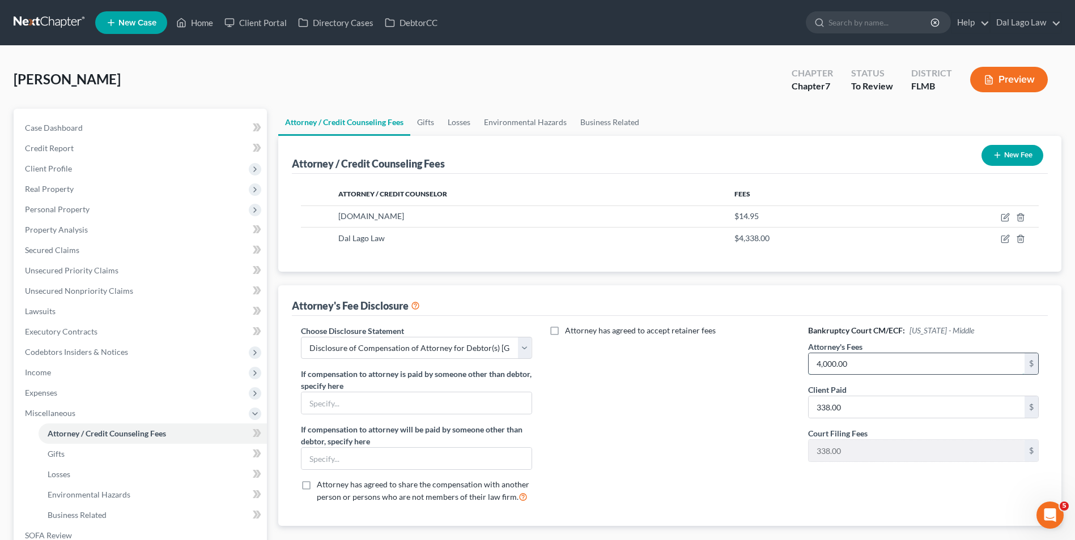
click at [824, 364] on input "4,000.00" at bounding box center [916, 364] width 216 height 22
type input "4,338"
click at [879, 406] on input "338.00" at bounding box center [916, 408] width 216 height 22
type input "4,338"
type input "4,000"
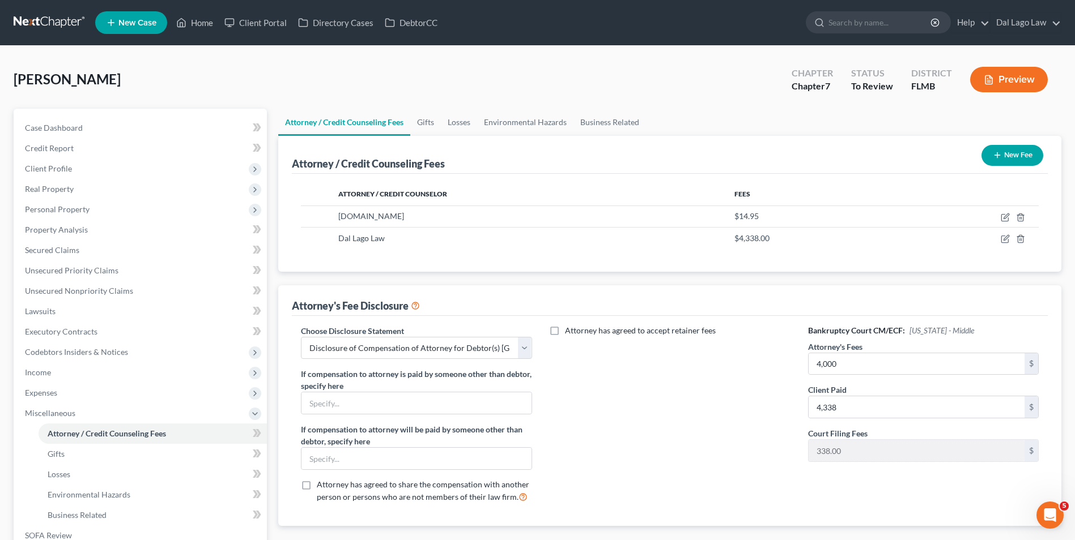
click at [773, 398] on div "Attorney has agreed to accept retainer fees" at bounding box center [669, 419] width 253 height 188
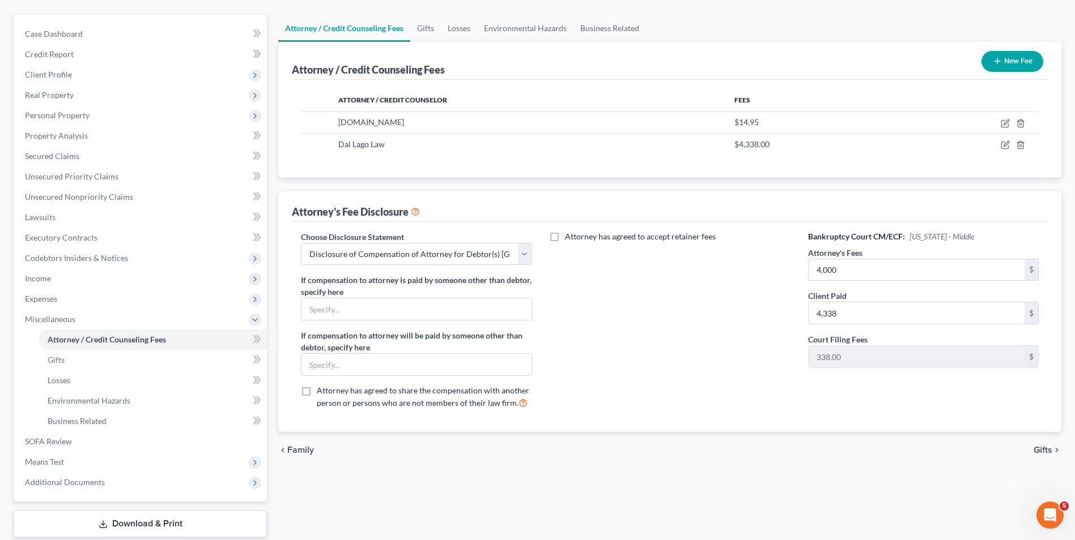
scroll to position [113, 0]
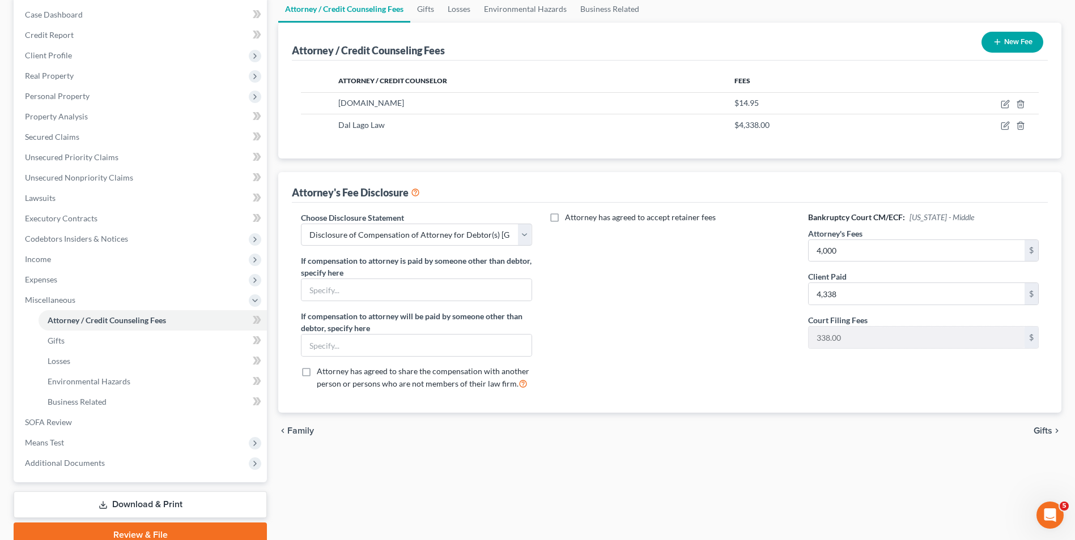
click at [825, 386] on div "Bankruptcy Court CM/ECF: [US_STATE] - Middle Attorney's Fees 4,000 $ Client Pai…" at bounding box center [922, 306] width 253 height 188
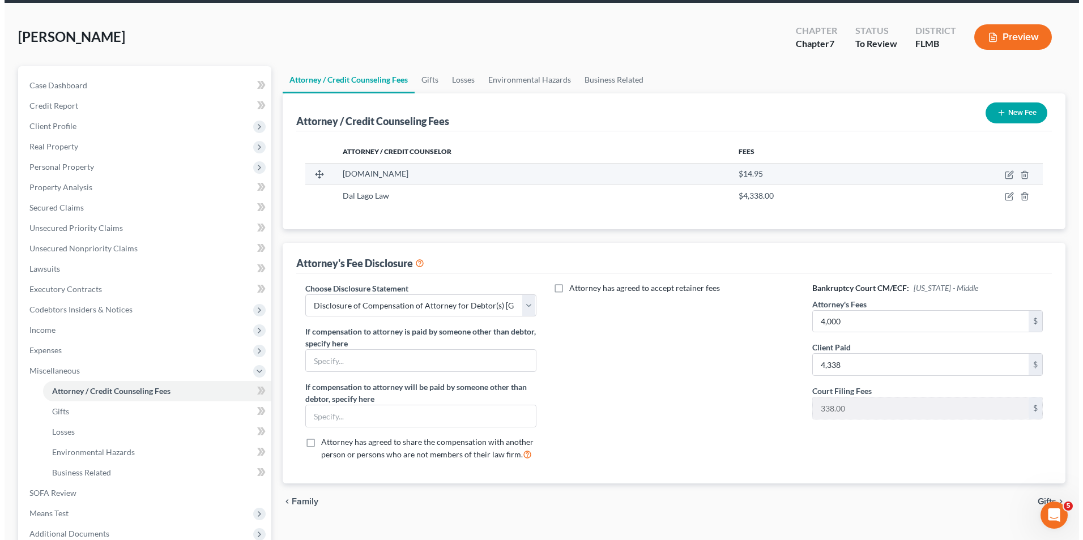
scroll to position [0, 0]
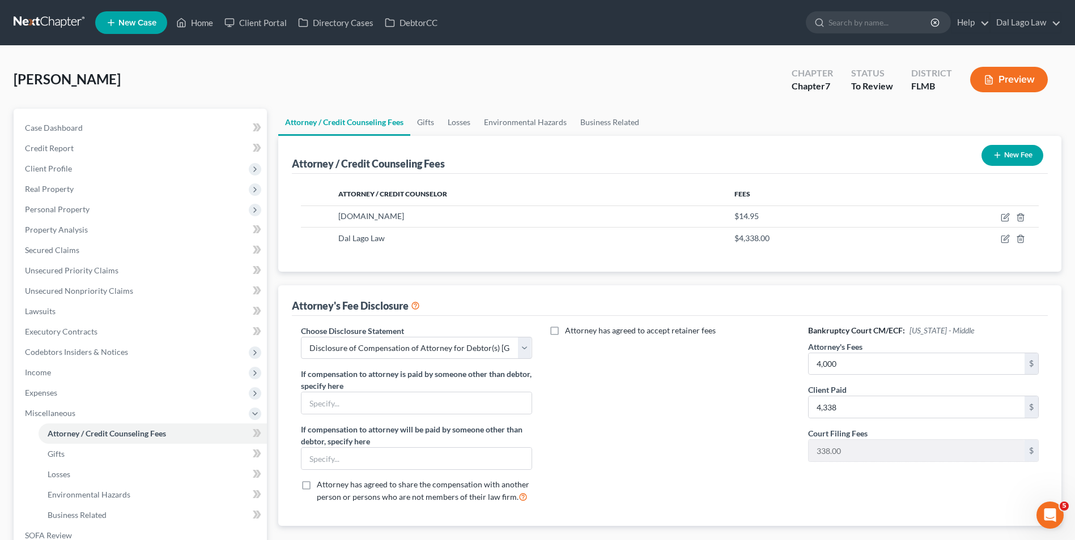
click at [995, 83] on button "Preview" at bounding box center [1009, 79] width 78 height 25
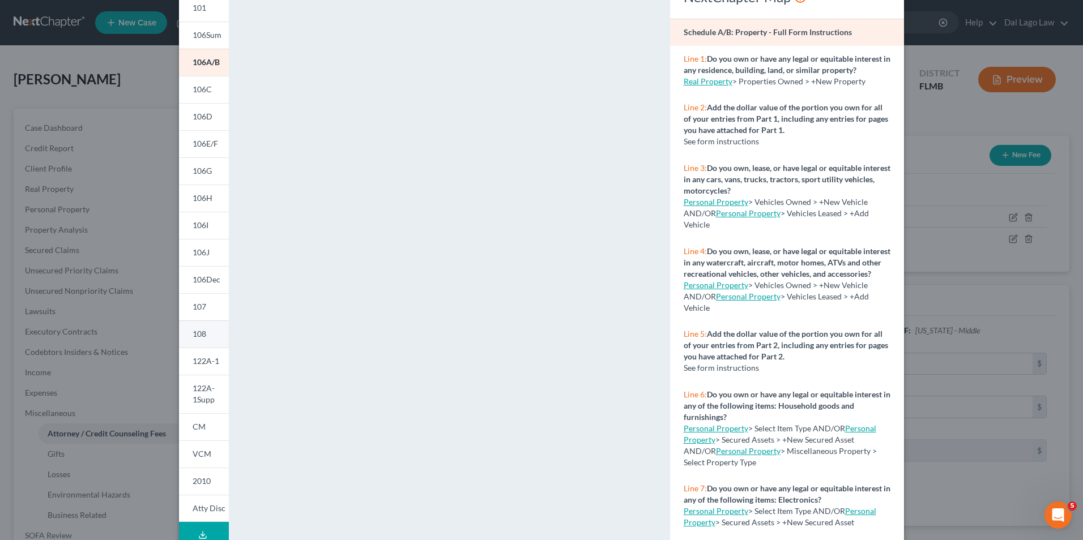
scroll to position [99, 0]
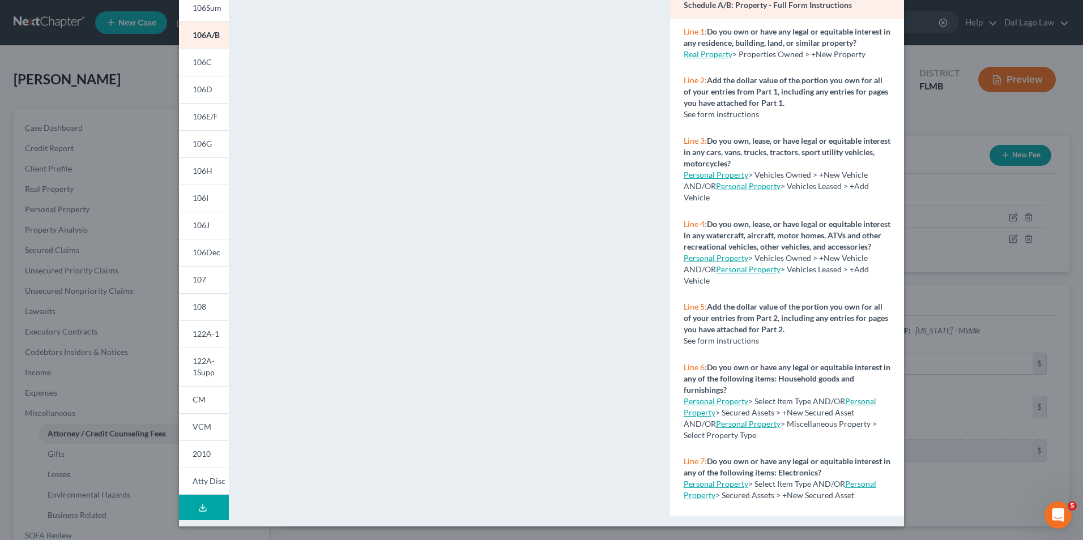
drag, startPoint x: 204, startPoint y: 481, endPoint x: 266, endPoint y: 437, distance: 75.9
click at [204, 481] on span "Atty Disc" at bounding box center [209, 481] width 33 height 10
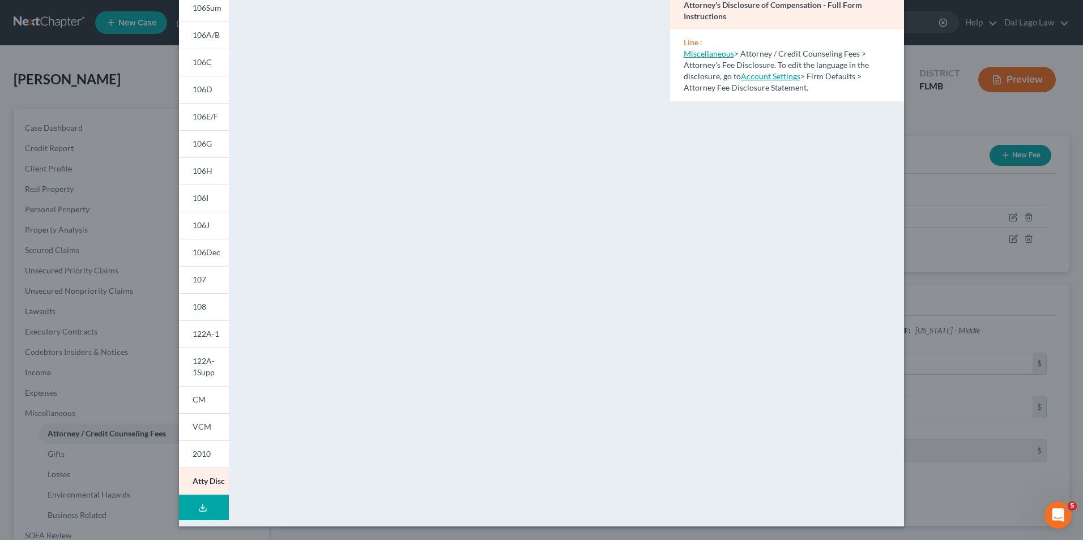
scroll to position [0, 0]
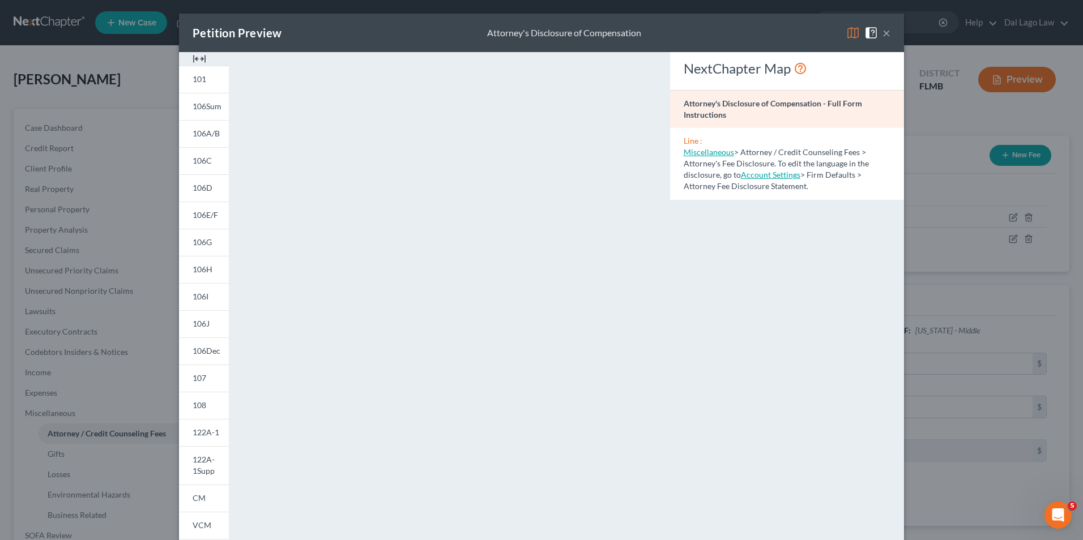
click at [883, 32] on button "×" at bounding box center [887, 33] width 8 height 14
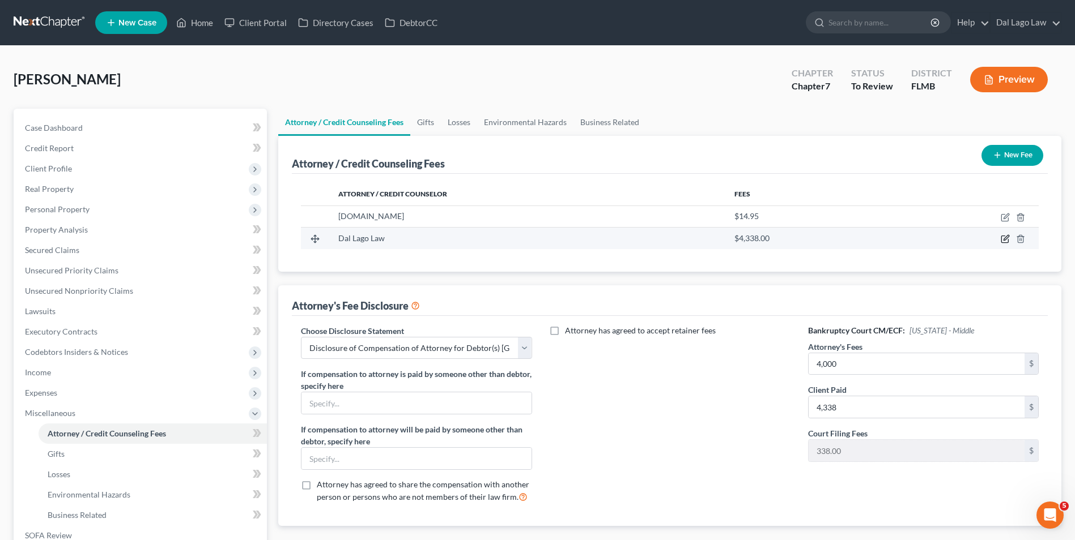
click at [1004, 241] on icon "button" at bounding box center [1004, 239] width 9 height 9
select select "9"
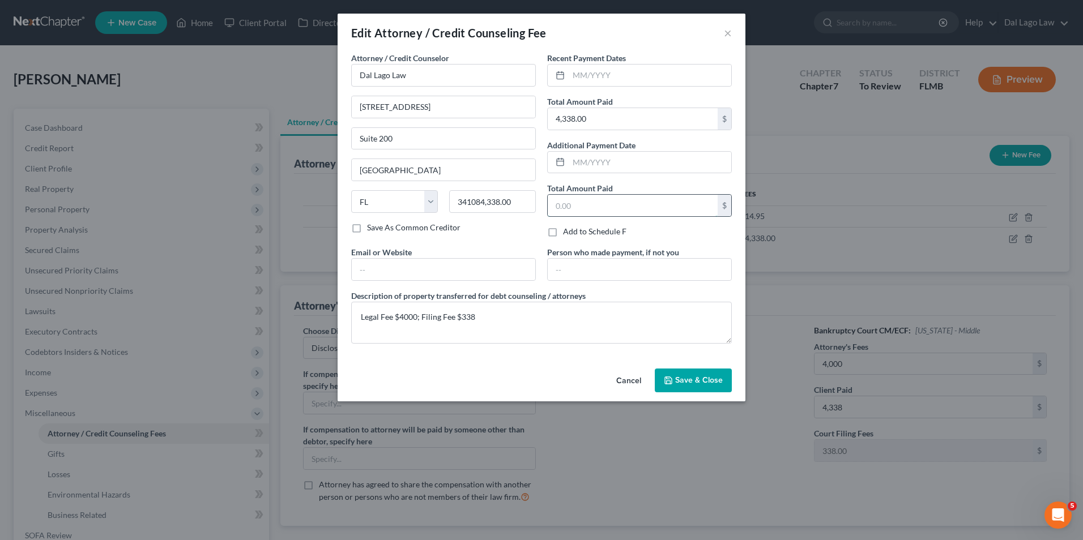
click at [610, 205] on input "text" at bounding box center [633, 206] width 170 height 22
drag, startPoint x: 521, startPoint y: 202, endPoint x: 481, endPoint y: 196, distance: 40.1
click at [481, 196] on input "341084,338.00" at bounding box center [492, 201] width 87 height 23
type input "34108"
click at [531, 233] on div "Save As Common Creditor" at bounding box center [443, 227] width 185 height 11
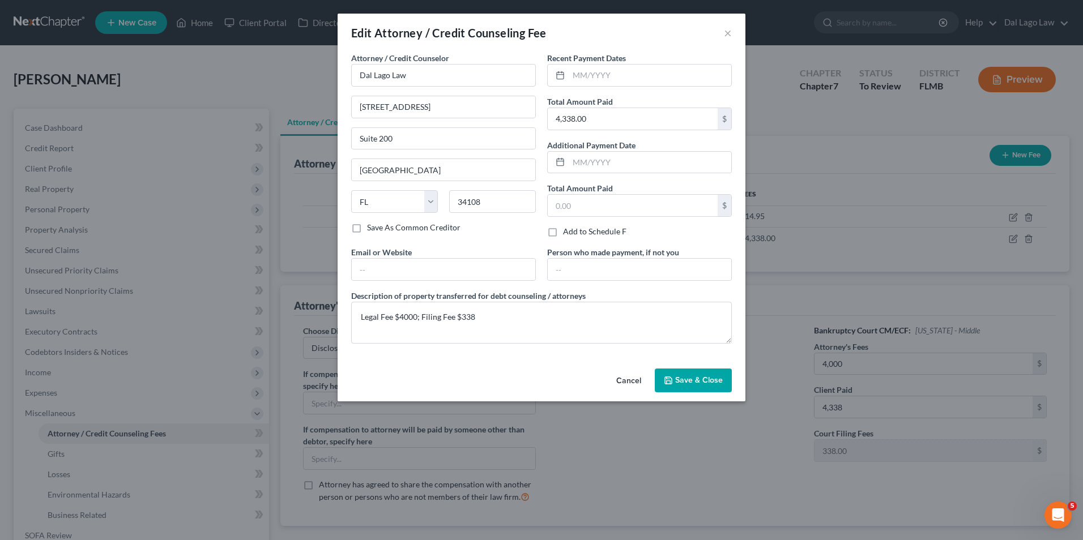
click at [697, 377] on span "Save & Close" at bounding box center [699, 381] width 48 height 10
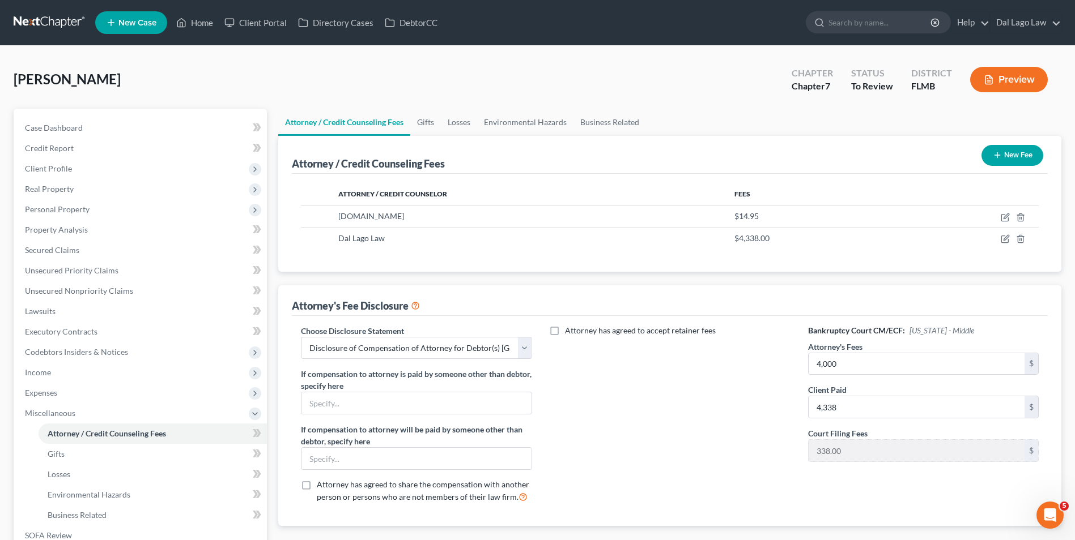
click at [992, 81] on icon "button" at bounding box center [988, 80] width 10 height 10
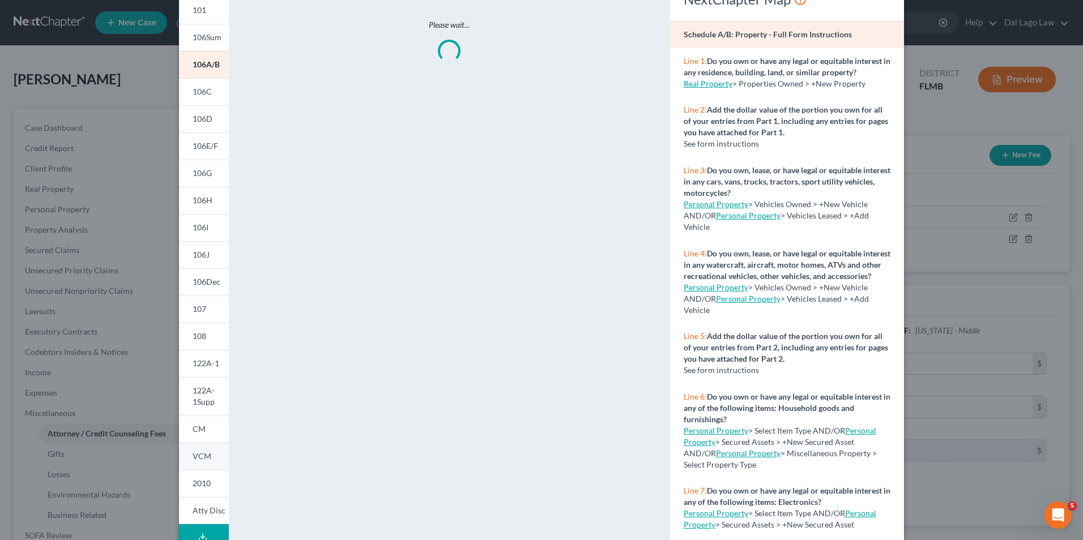
scroll to position [92, 0]
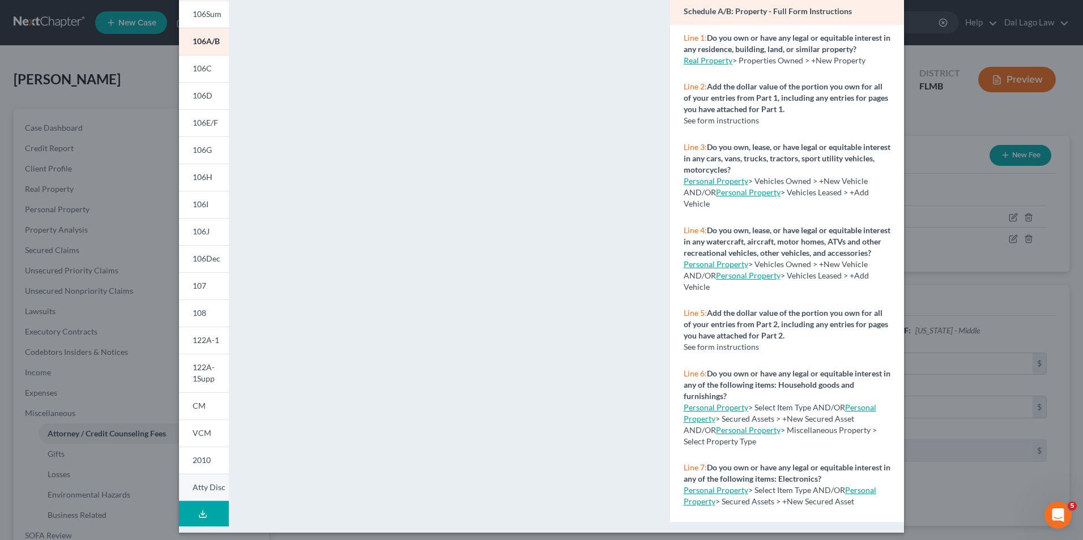
click at [200, 489] on span "Atty Disc" at bounding box center [209, 488] width 33 height 10
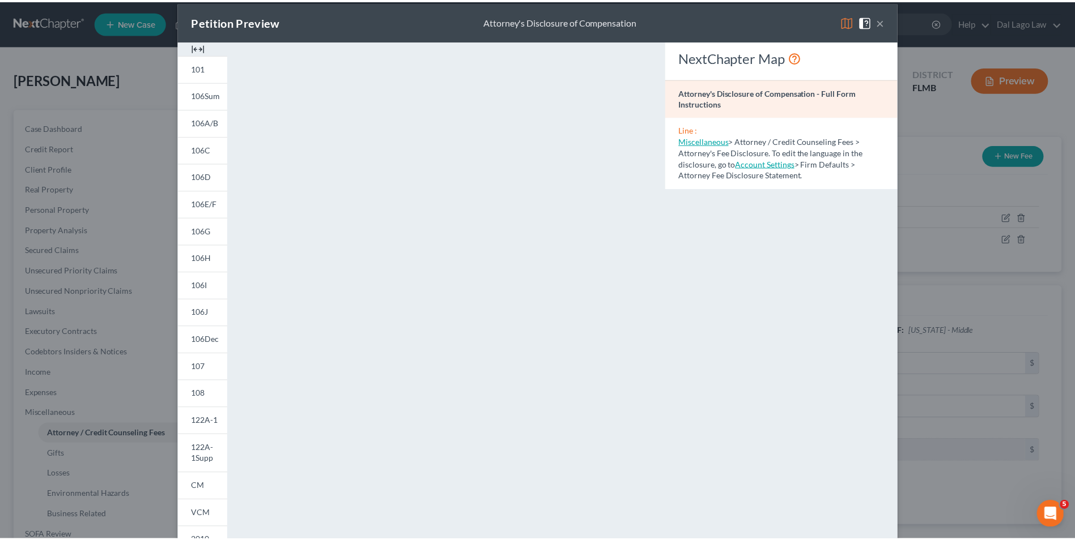
scroll to position [0, 0]
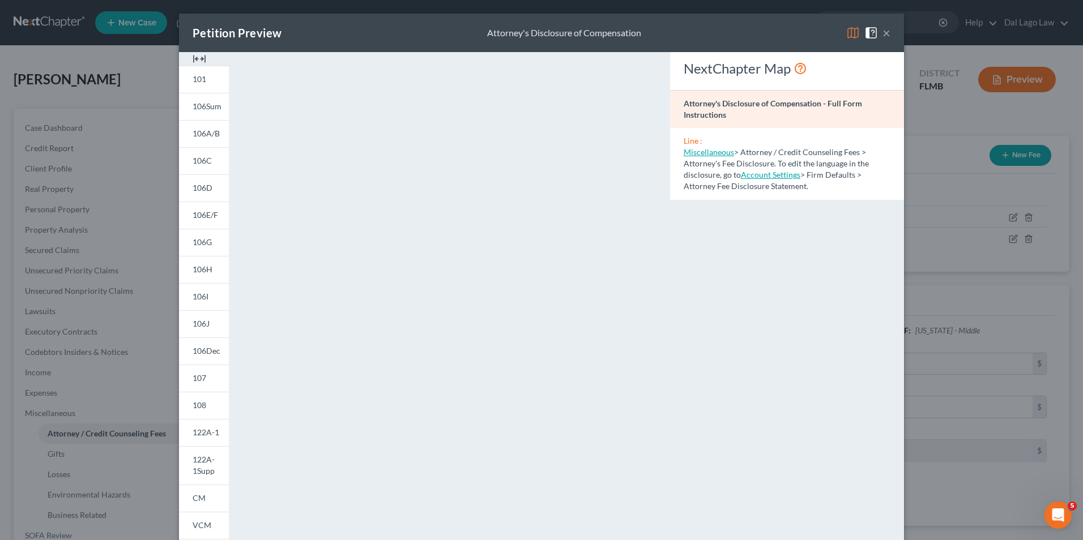
click at [885, 29] on button "×" at bounding box center [887, 33] width 8 height 14
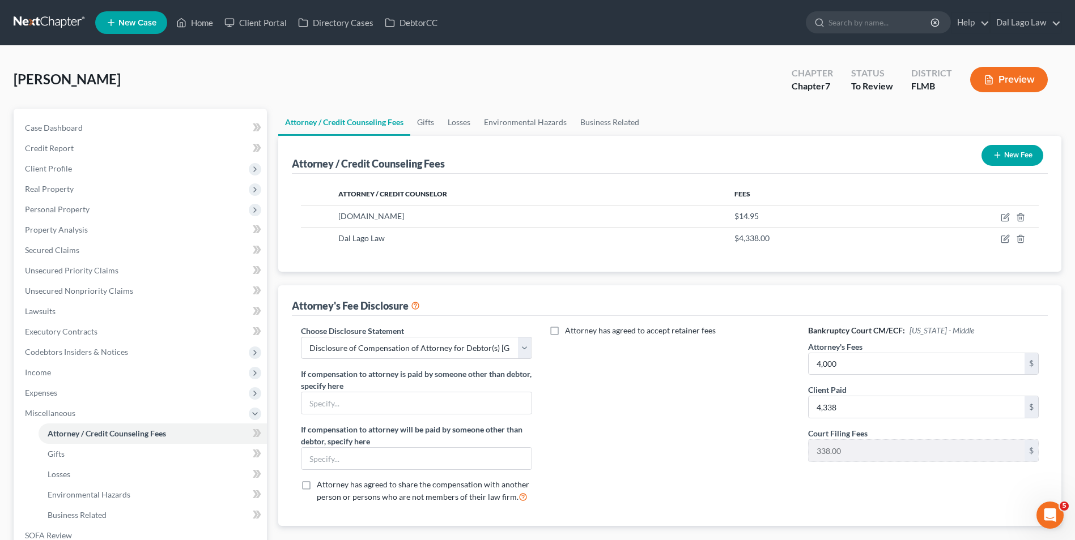
click at [924, 249] on div "Attorney / Credit Counselor Fees [DOMAIN_NAME] $14.95 Dal Lago Law $4,338.00" at bounding box center [670, 223] width 756 height 98
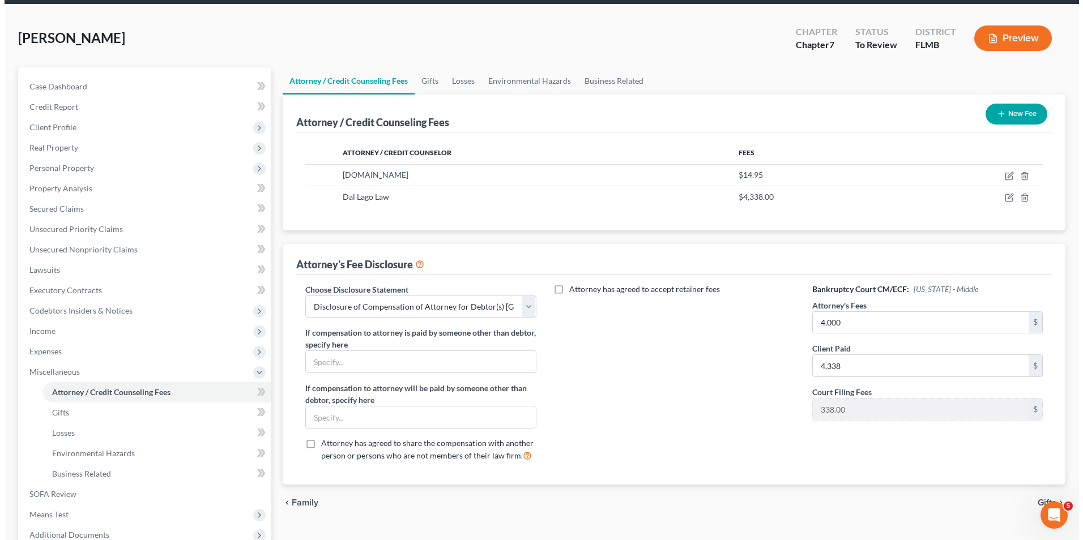
scroll to position [57, 0]
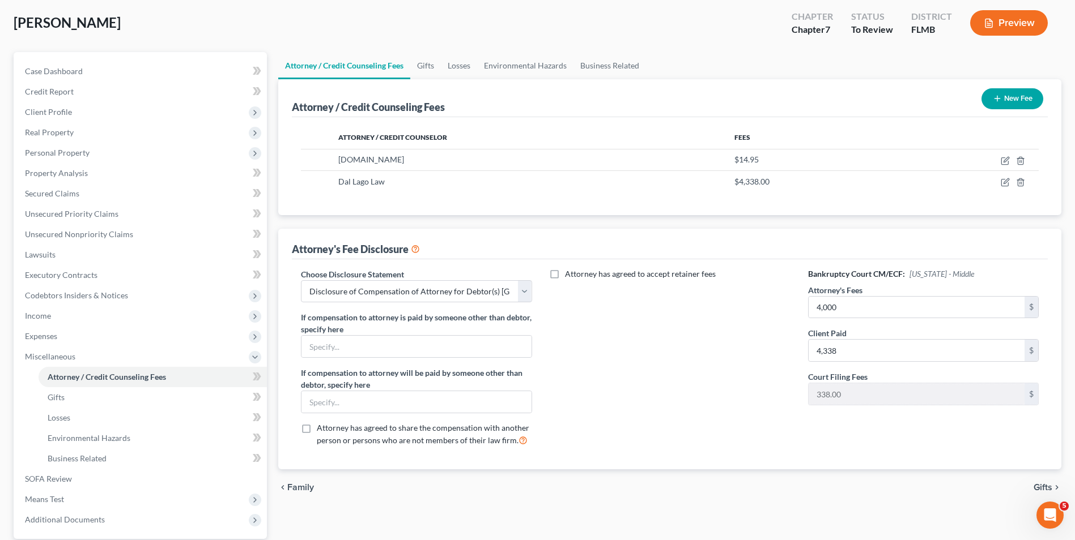
click at [712, 377] on div "Attorney has agreed to accept retainer fees" at bounding box center [669, 363] width 253 height 188
click at [853, 347] on input "4,338" at bounding box center [916, 351] width 216 height 22
click at [732, 375] on div "Attorney has agreed to accept retainer fees" at bounding box center [669, 363] width 253 height 188
click at [1016, 20] on button "Preview" at bounding box center [1009, 22] width 78 height 25
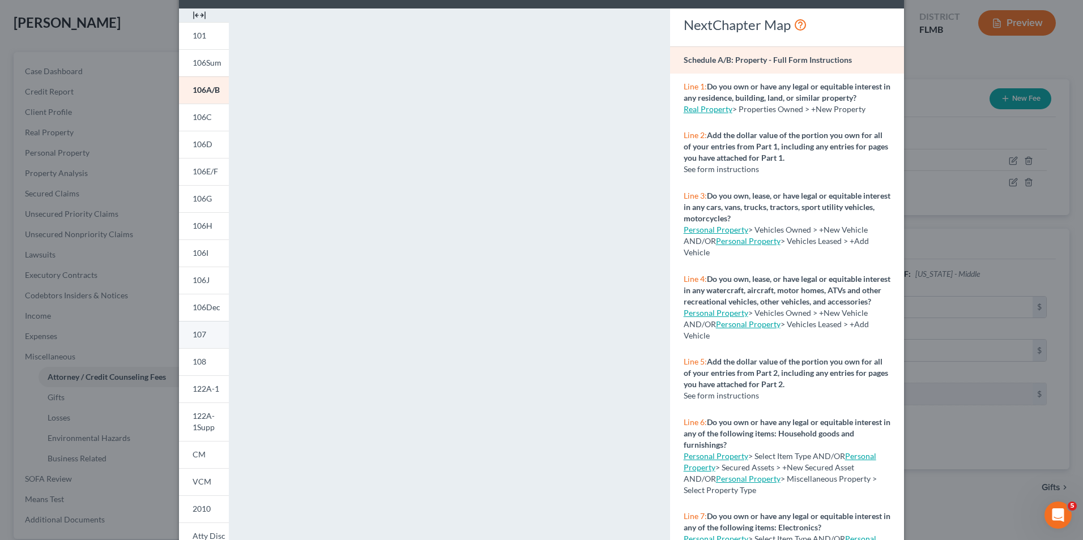
scroll to position [99, 0]
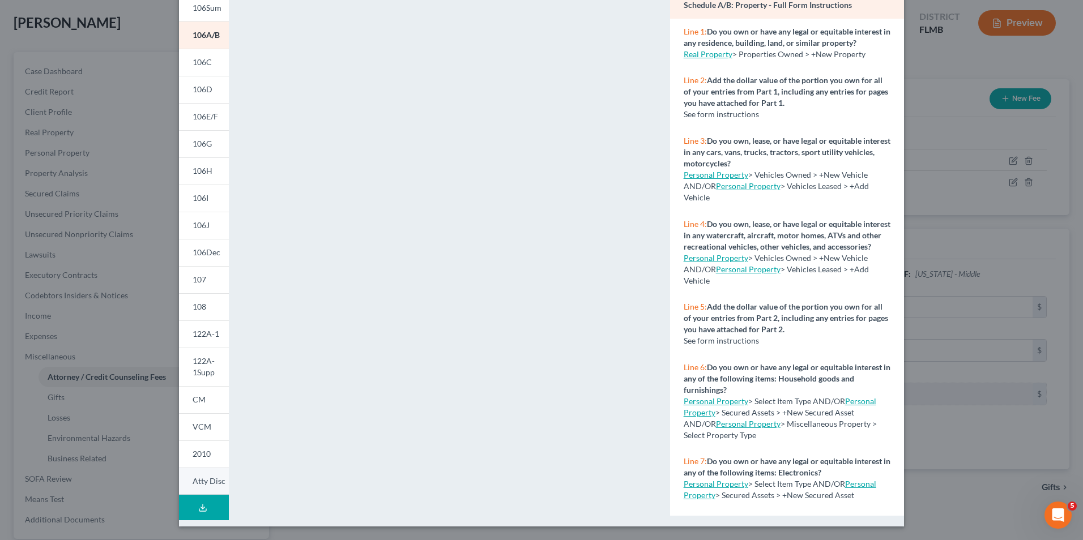
click at [197, 480] on span "Atty Disc" at bounding box center [209, 481] width 33 height 10
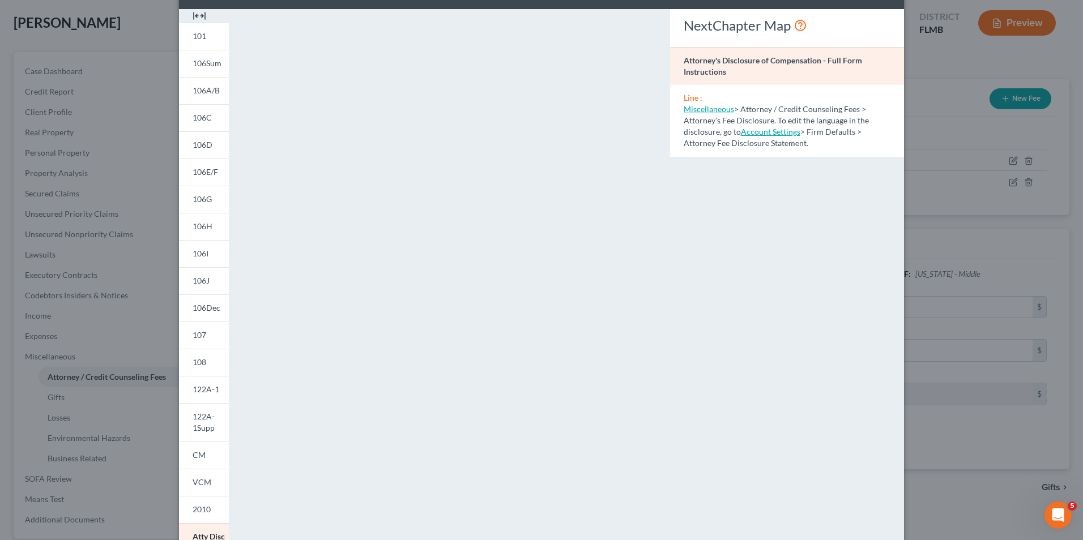
scroll to position [0, 0]
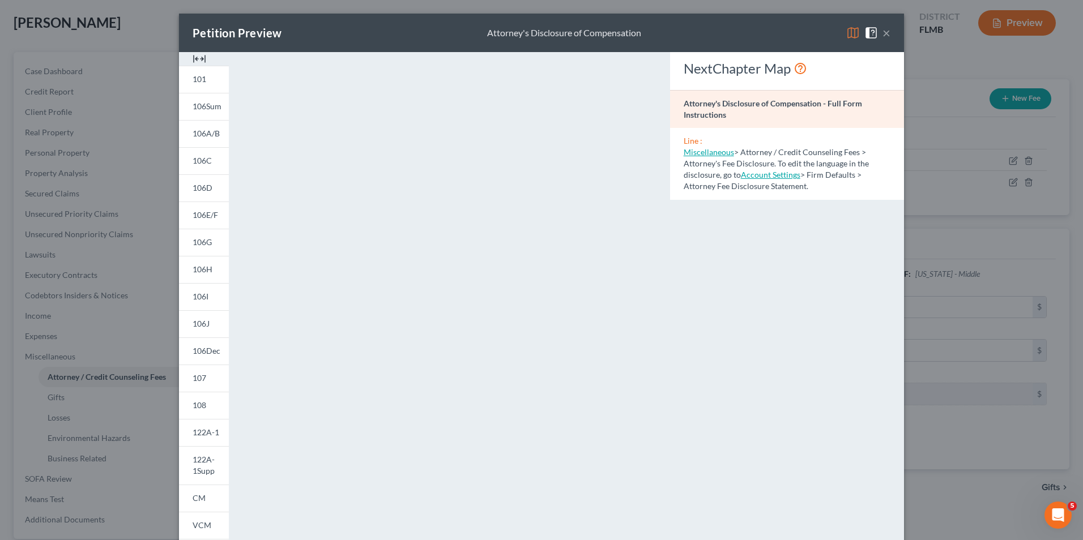
click at [884, 28] on button "×" at bounding box center [887, 33] width 8 height 14
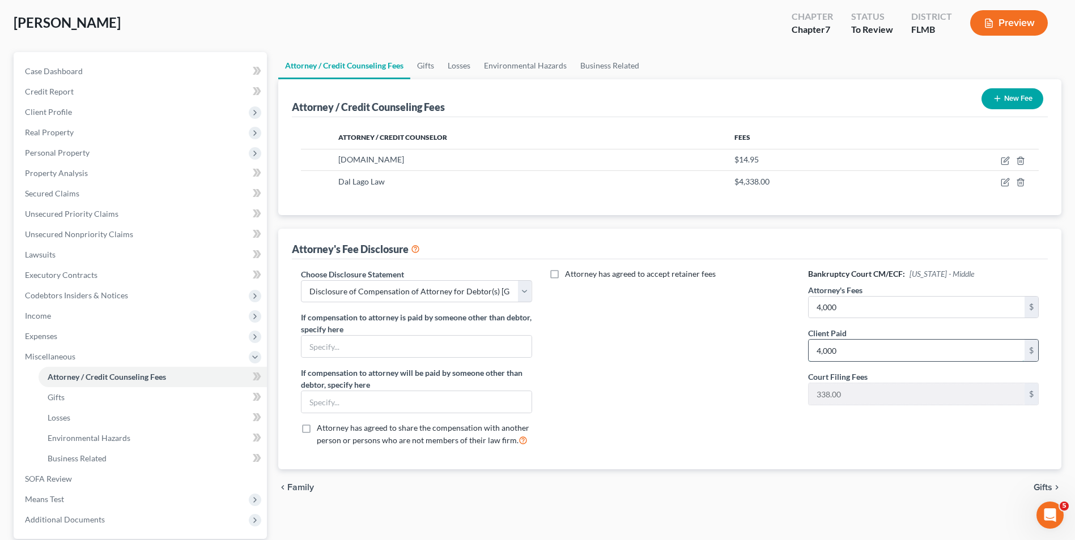
click at [844, 348] on input "4,000" at bounding box center [916, 351] width 216 height 22
type input "4,338"
click at [738, 327] on div "Attorney has agreed to accept retainer fees" at bounding box center [669, 363] width 253 height 188
click at [856, 317] on input "4,000" at bounding box center [916, 308] width 216 height 22
type input "4,000"
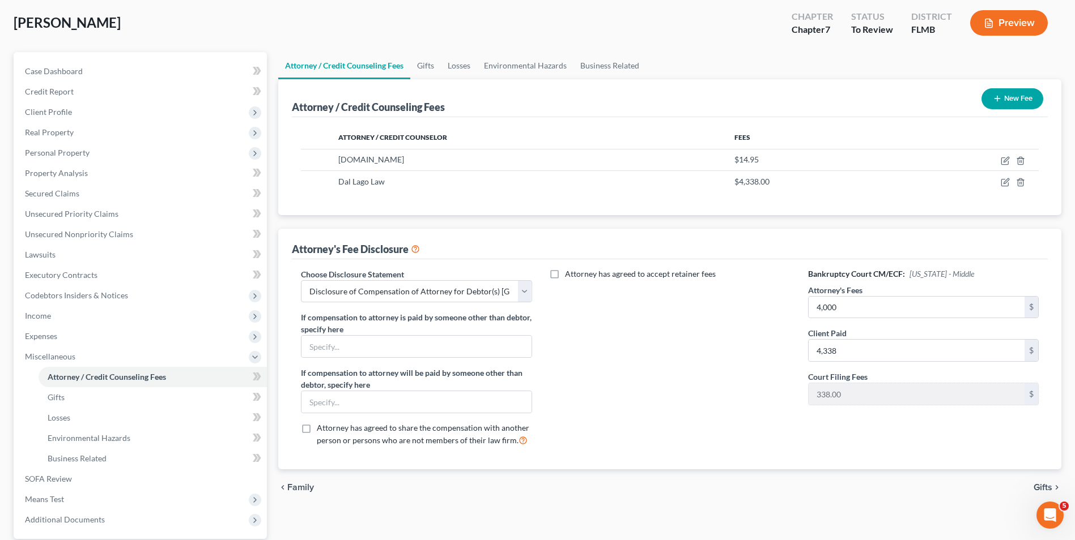
click at [772, 334] on div "Attorney has agreed to accept retainer fees" at bounding box center [669, 363] width 253 height 188
click at [1009, 28] on button "Preview" at bounding box center [1009, 22] width 78 height 25
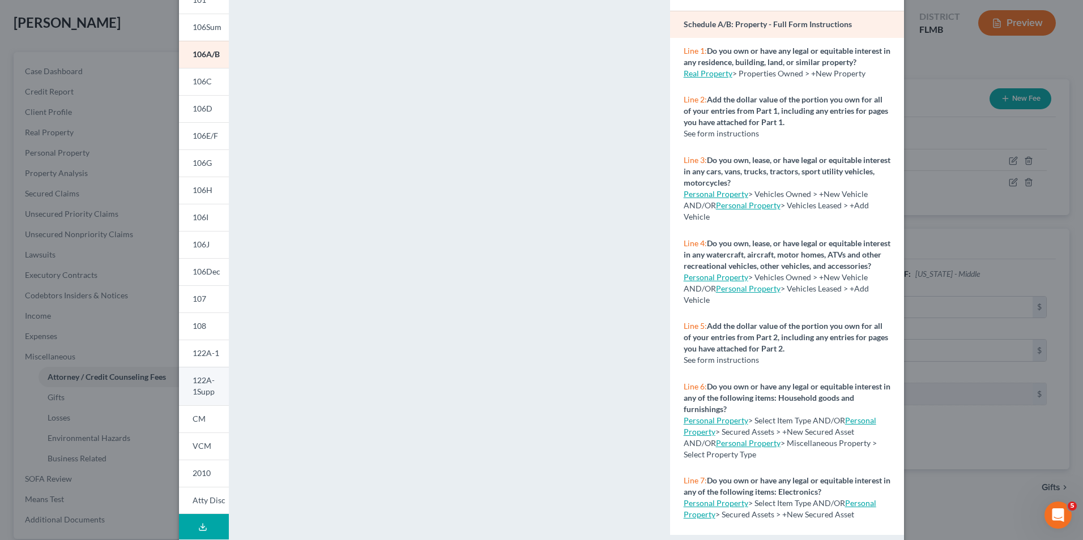
scroll to position [99, 0]
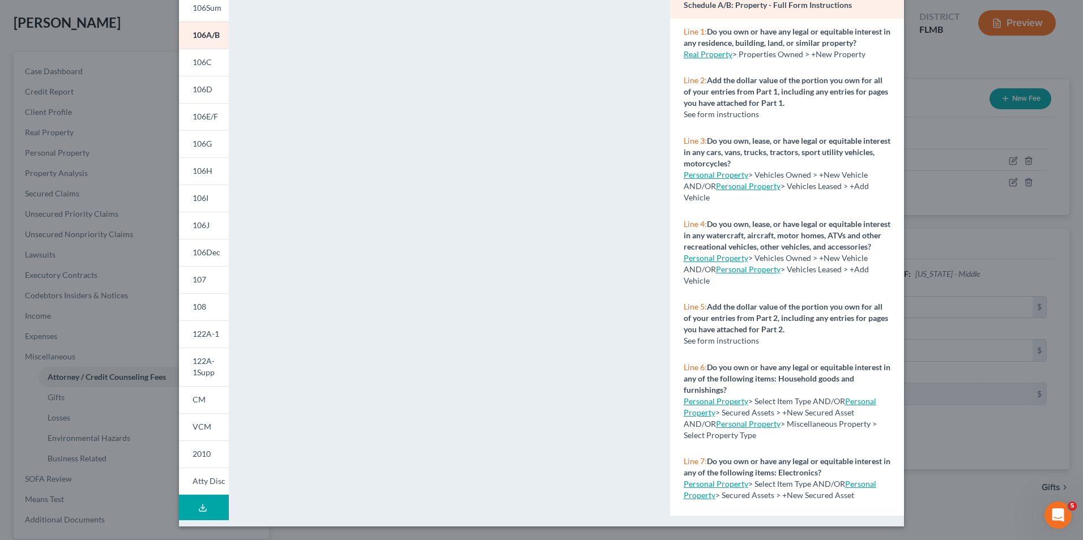
drag, startPoint x: 211, startPoint y: 482, endPoint x: 282, endPoint y: 428, distance: 88.9
click at [211, 482] on span "Atty Disc" at bounding box center [209, 481] width 33 height 10
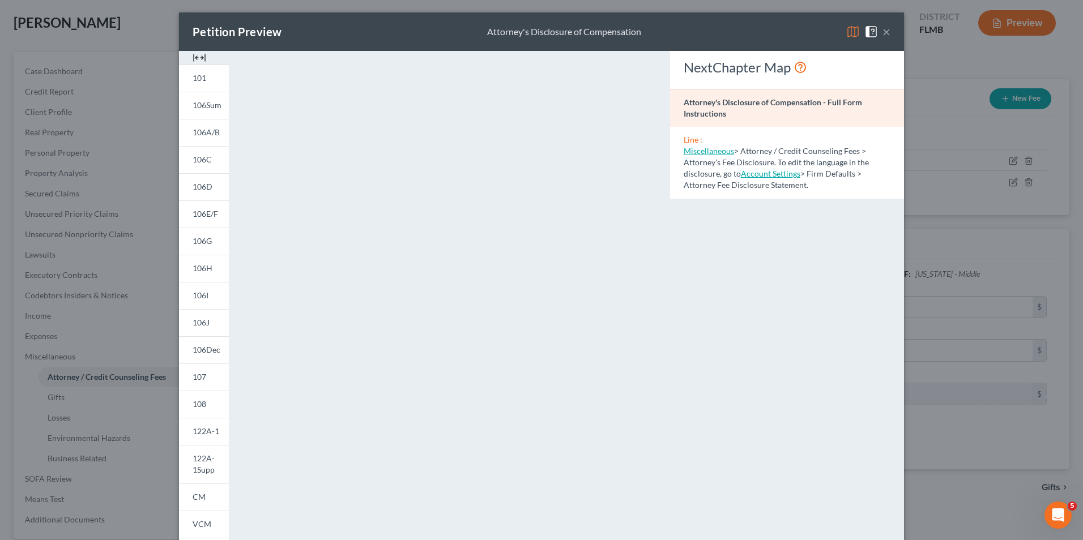
scroll to position [0, 0]
click at [884, 29] on button "×" at bounding box center [887, 33] width 8 height 14
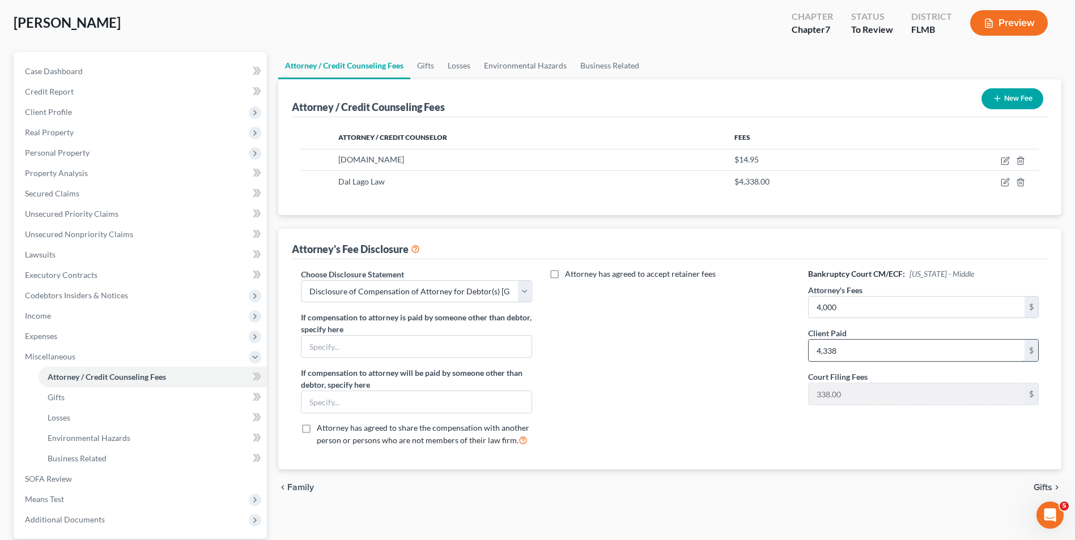
click at [849, 351] on input "4,338" at bounding box center [916, 351] width 216 height 22
click at [791, 367] on div "Attorney has agreed to accept retainer fees" at bounding box center [669, 363] width 253 height 188
click at [995, 31] on button "Preview" at bounding box center [1009, 22] width 78 height 25
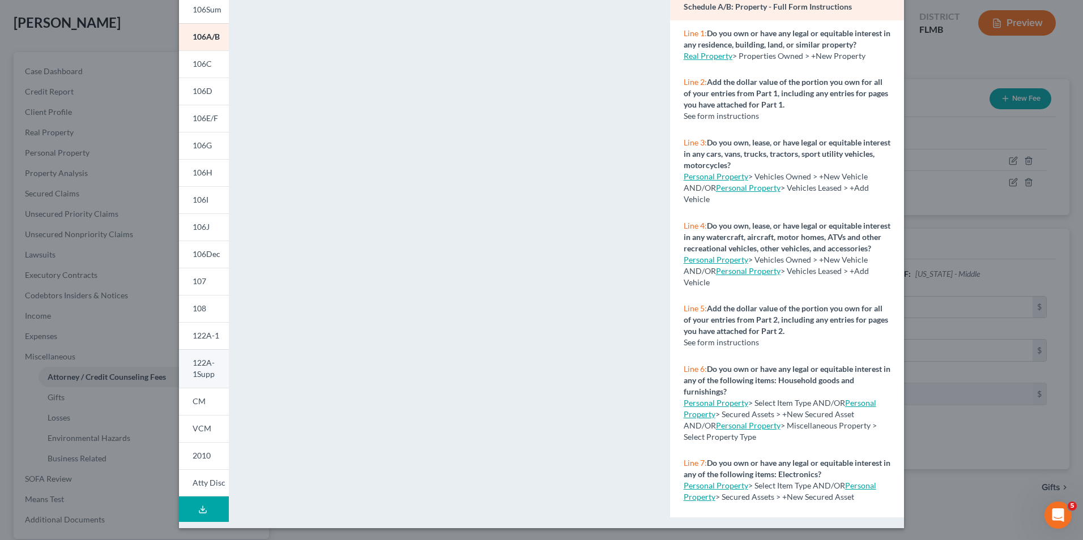
scroll to position [99, 0]
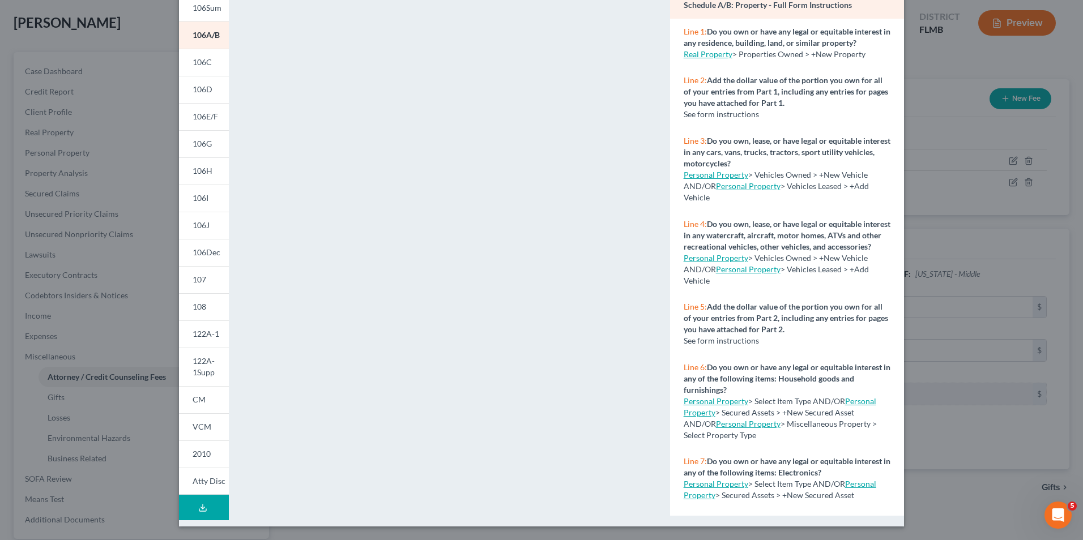
drag, startPoint x: 199, startPoint y: 480, endPoint x: 408, endPoint y: 343, distance: 249.7
click at [199, 480] on span "Atty Disc" at bounding box center [209, 481] width 33 height 10
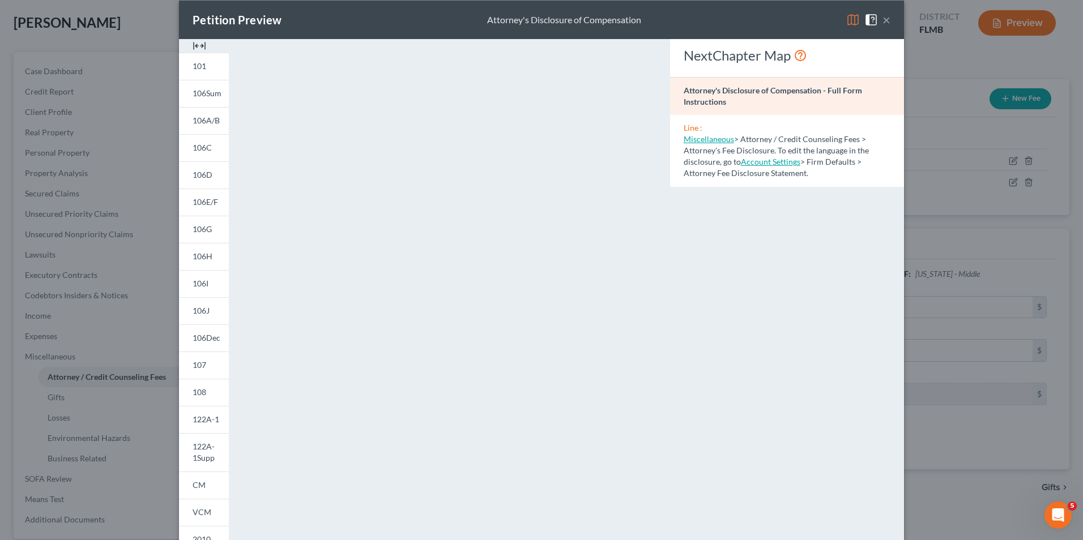
scroll to position [0, 0]
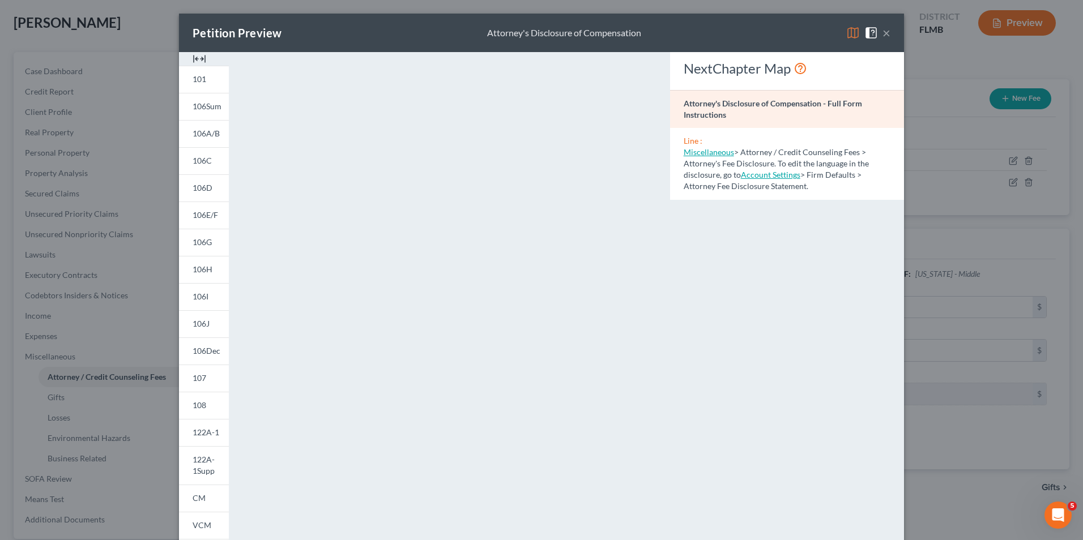
click at [883, 35] on button "×" at bounding box center [887, 33] width 8 height 14
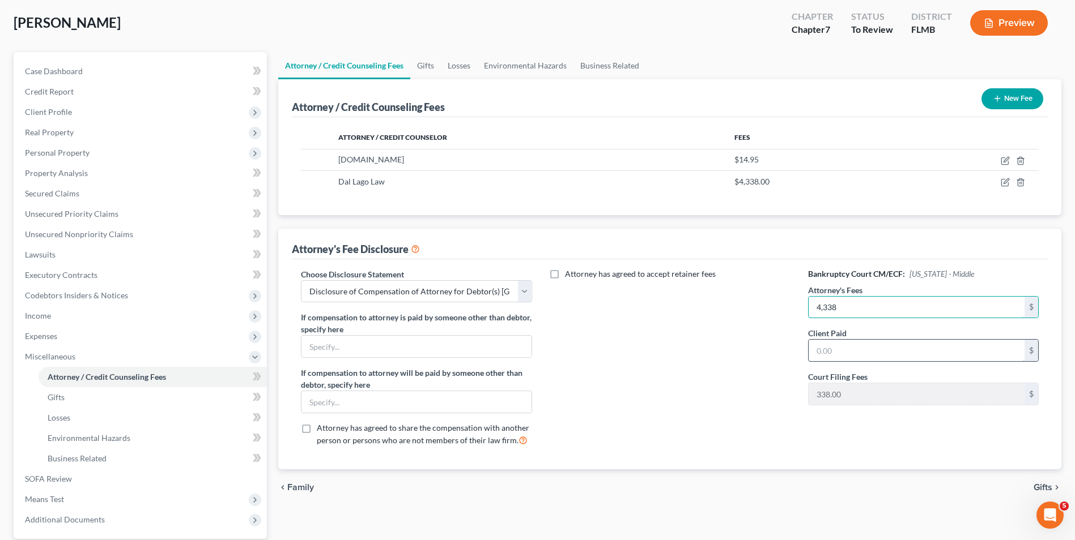
type input "4,338"
click at [836, 359] on input "text" at bounding box center [916, 351] width 216 height 22
type input "4,338"
click at [757, 339] on div "Attorney has agreed to accept retainer fees" at bounding box center [669, 363] width 253 height 188
click at [1026, 30] on button "Preview" at bounding box center [1009, 22] width 78 height 25
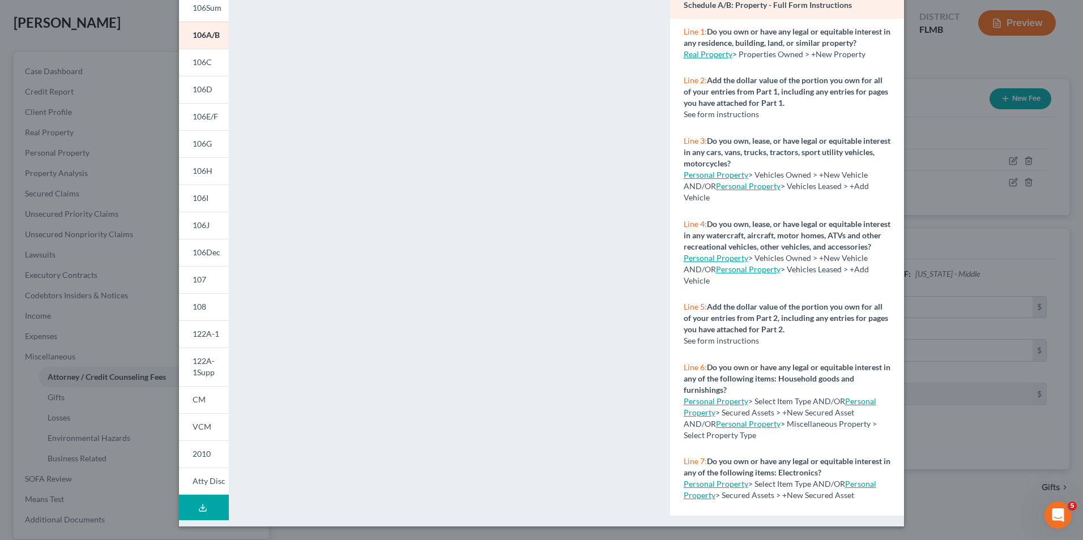
drag, startPoint x: 200, startPoint y: 481, endPoint x: 296, endPoint y: 394, distance: 129.9
click at [200, 481] on span "Atty Disc" at bounding box center [209, 481] width 33 height 10
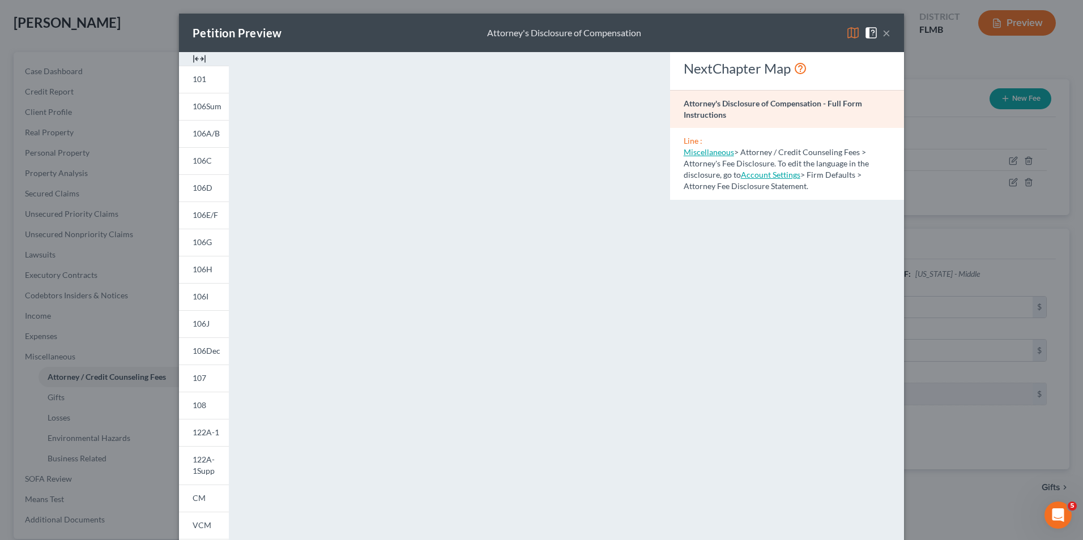
click at [885, 31] on button "×" at bounding box center [887, 33] width 8 height 14
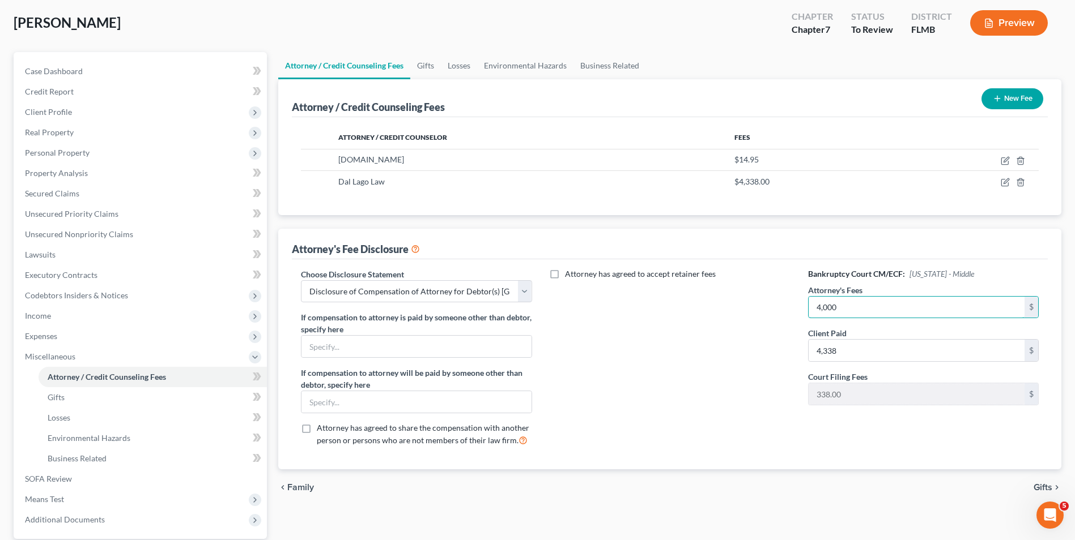
type input "4,000"
click at [766, 364] on div "Attorney has agreed to accept retainer fees" at bounding box center [669, 363] width 253 height 188
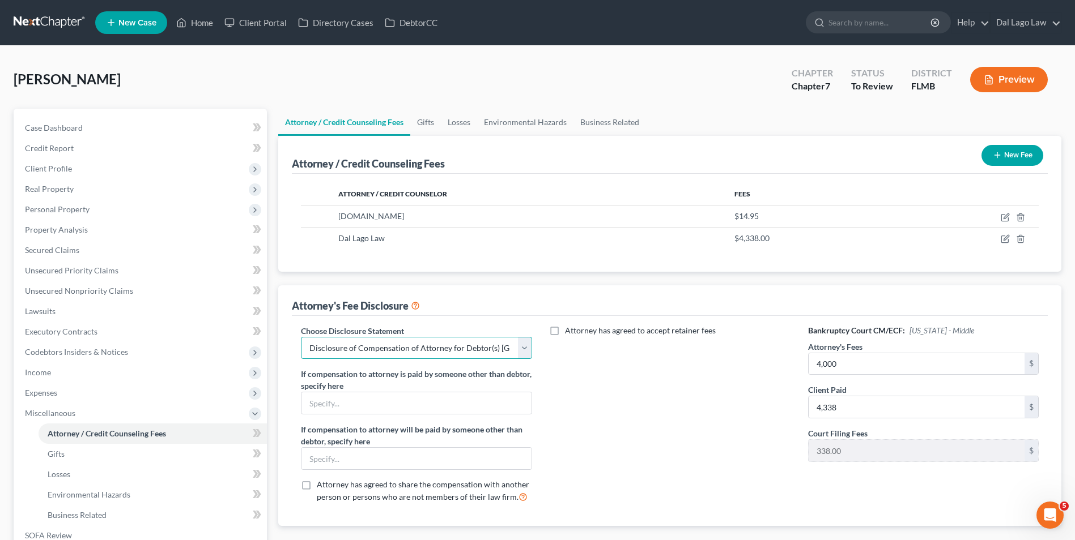
click at [522, 351] on select "Select Disclosure of Compensation of Attorneys for Business Debtor(s) FL Disclo…" at bounding box center [416, 348] width 231 height 23
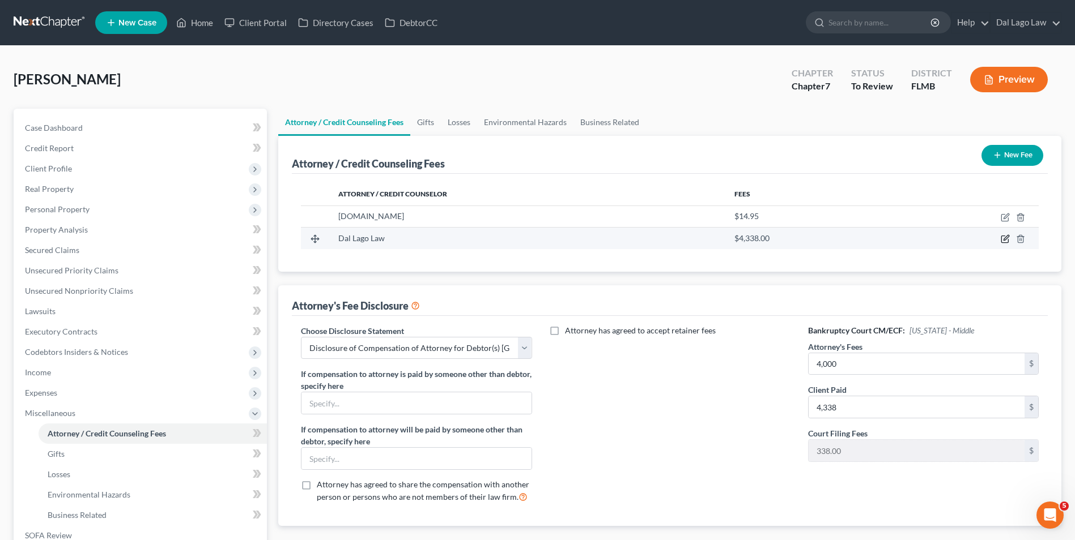
click at [1001, 240] on icon "button" at bounding box center [1004, 239] width 7 height 7
select select "9"
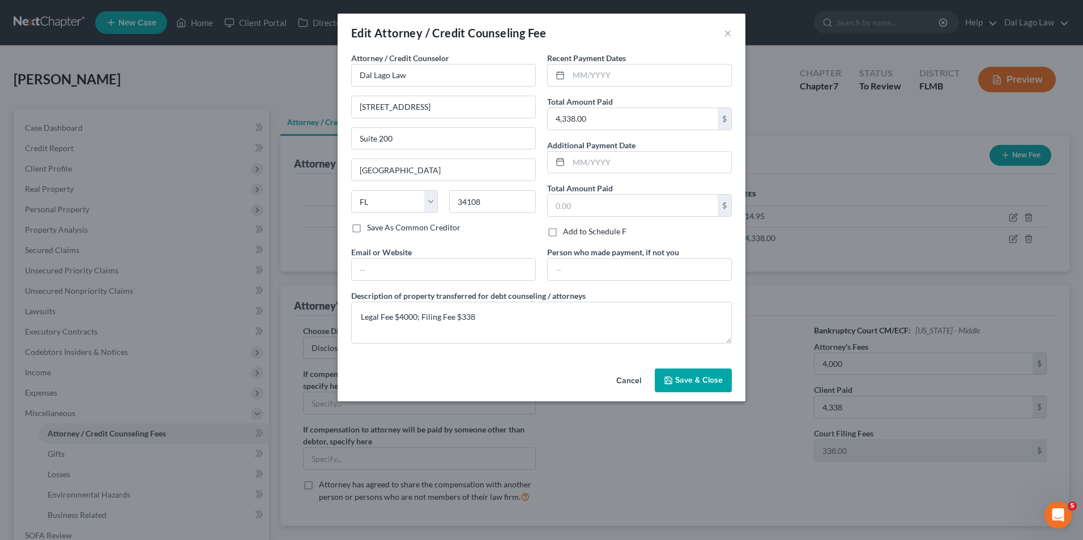
click at [693, 378] on span "Save & Close" at bounding box center [699, 381] width 48 height 10
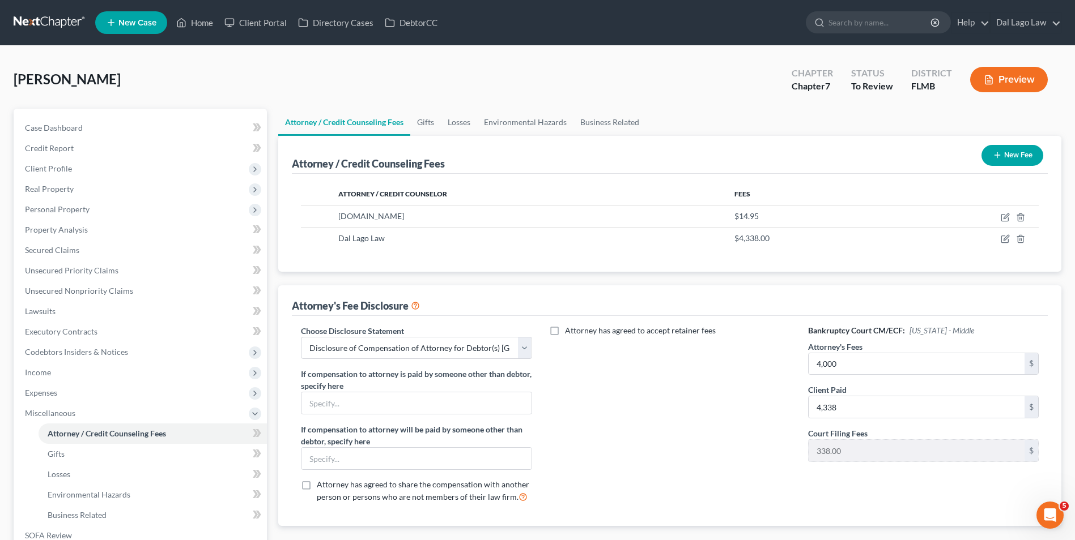
click at [727, 444] on div "Attorney has agreed to accept retainer fees" at bounding box center [669, 419] width 253 height 188
click at [209, 20] on link "Home" at bounding box center [195, 22] width 48 height 20
